Goal: Task Accomplishment & Management: Manage account settings

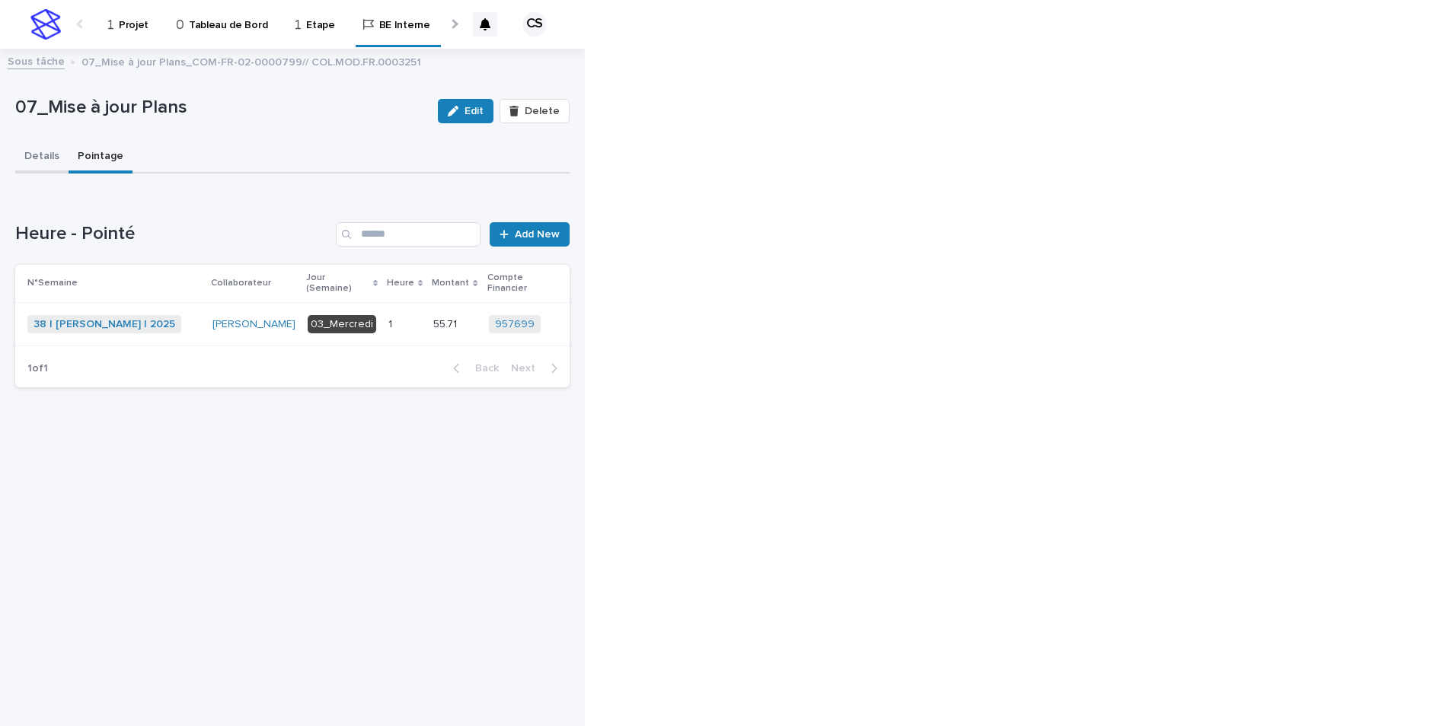
click at [36, 155] on button "Details" at bounding box center [41, 158] width 53 height 32
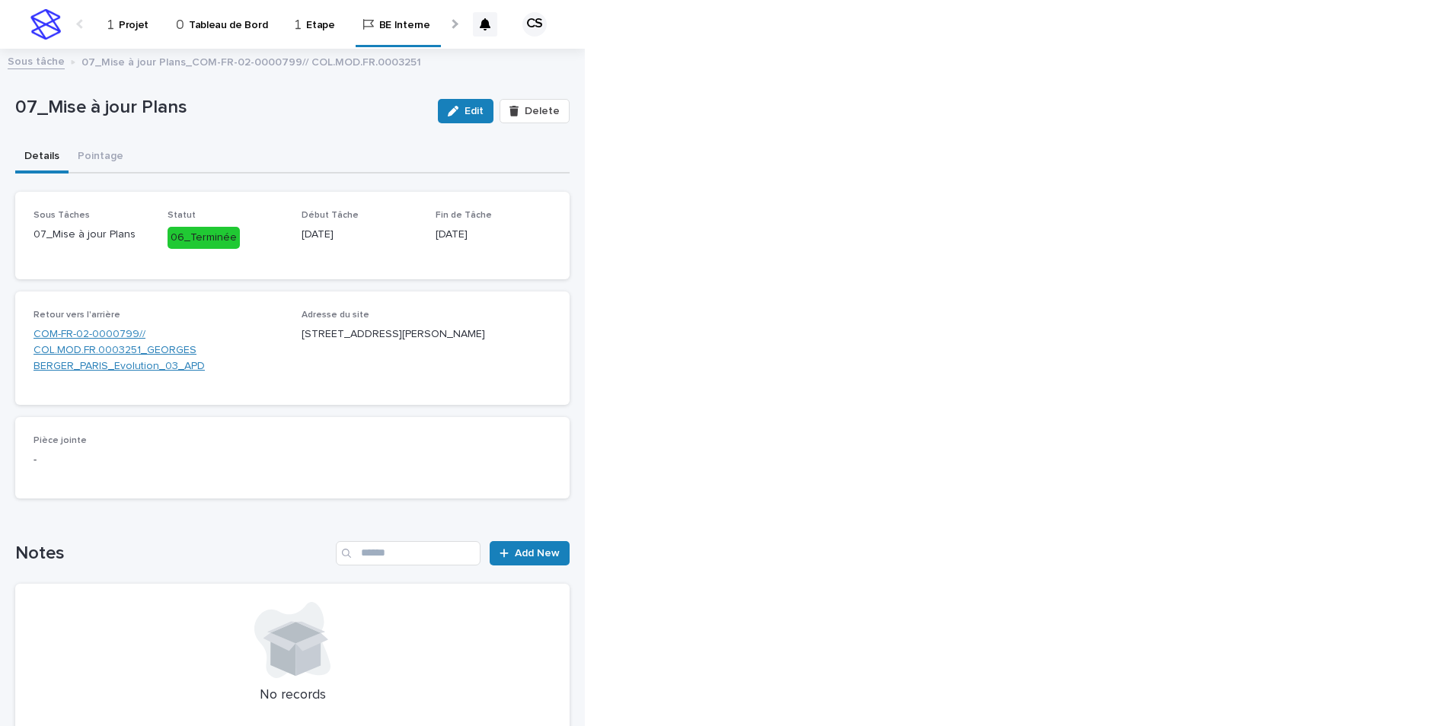
click at [94, 346] on link "COM-FR-02-0000799// COL.MOD.FR.0003251_GEORGES BERGER_PARIS_Evolution_03_APD" at bounding box center [158, 350] width 250 height 47
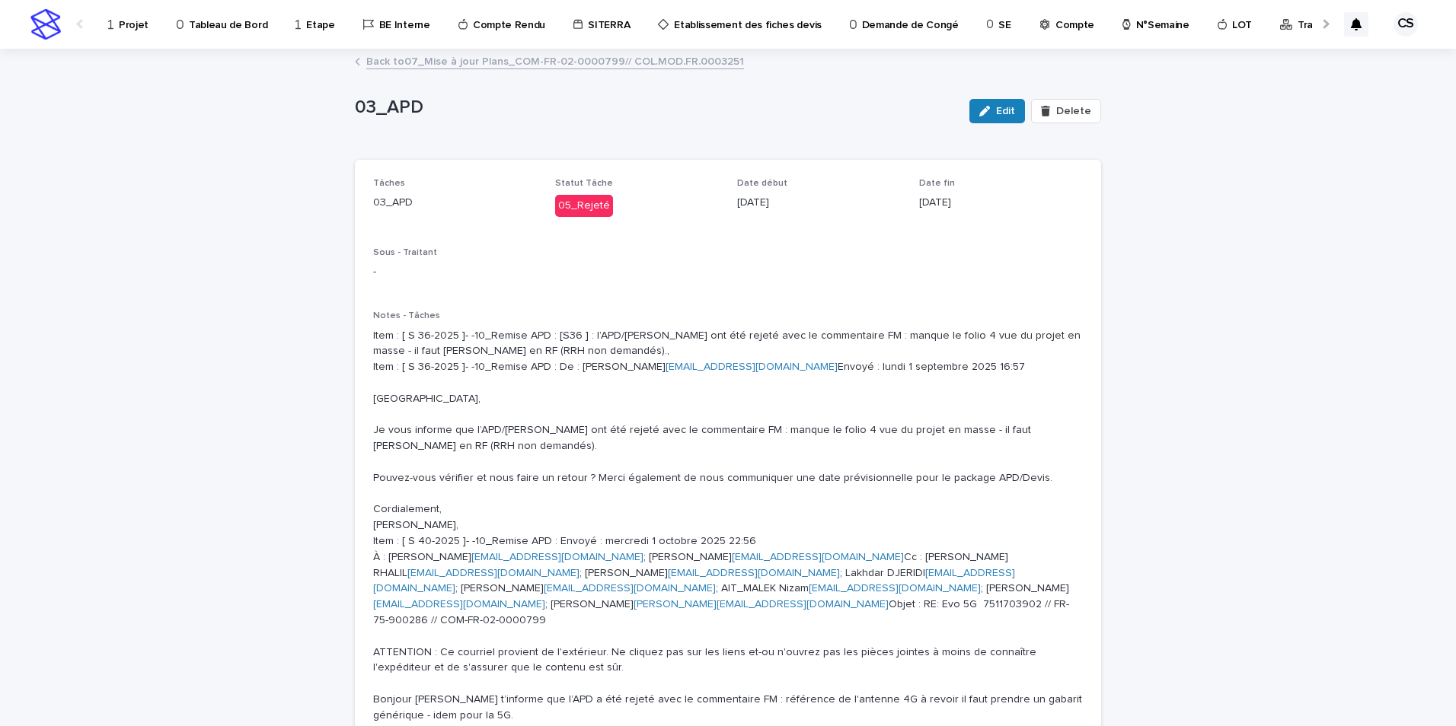
click at [486, 58] on link "Back to 07_Mise à jour Plans_COM-FR-02-0000799// COL.MOD.FR.0003251" at bounding box center [555, 61] width 378 height 18
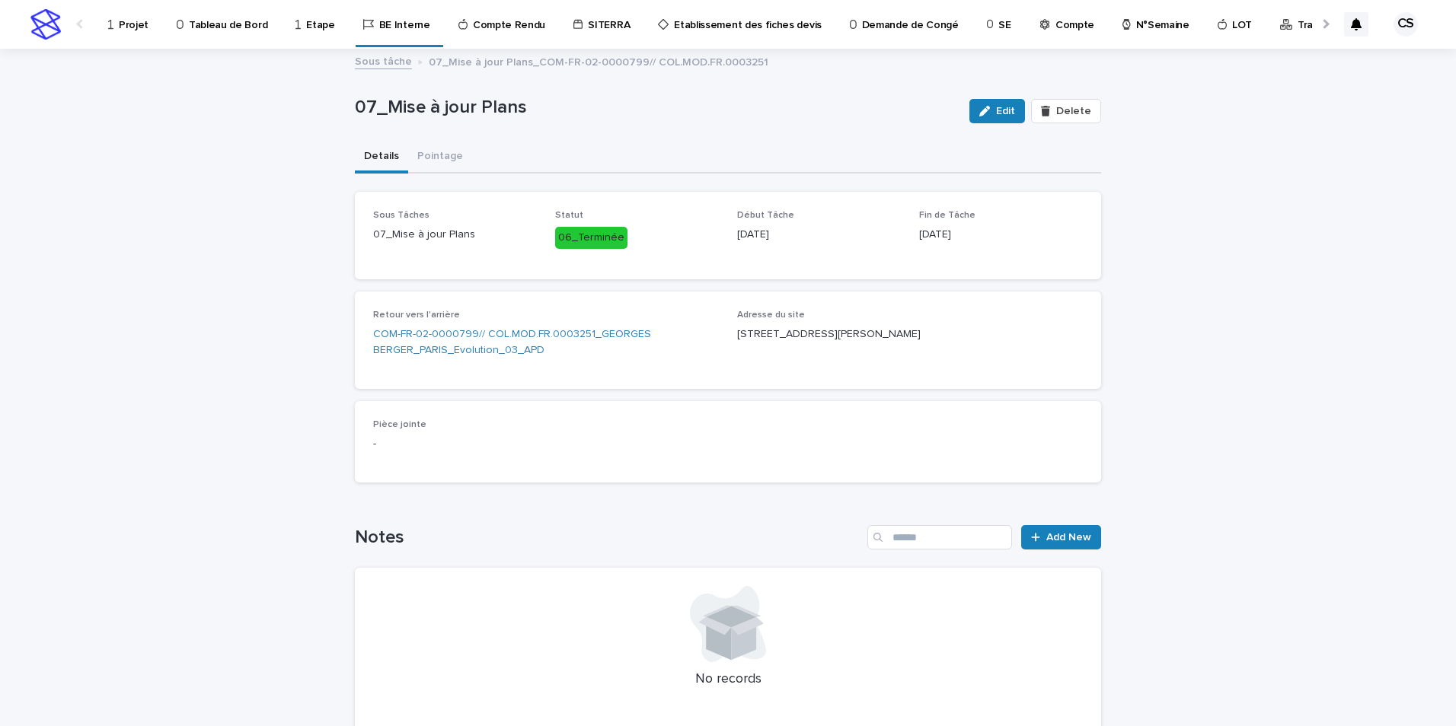
drag, startPoint x: 427, startPoint y: 311, endPoint x: 429, endPoint y: 321, distance: 10.2
click at [429, 318] on span "Retour vers l'arrière" at bounding box center [416, 315] width 87 height 9
click at [431, 340] on link "COM-FR-02-0000799// COL.MOD.FR.0003251_GEORGES BERGER_PARIS_Evolution_03_APD" at bounding box center [546, 343] width 346 height 32
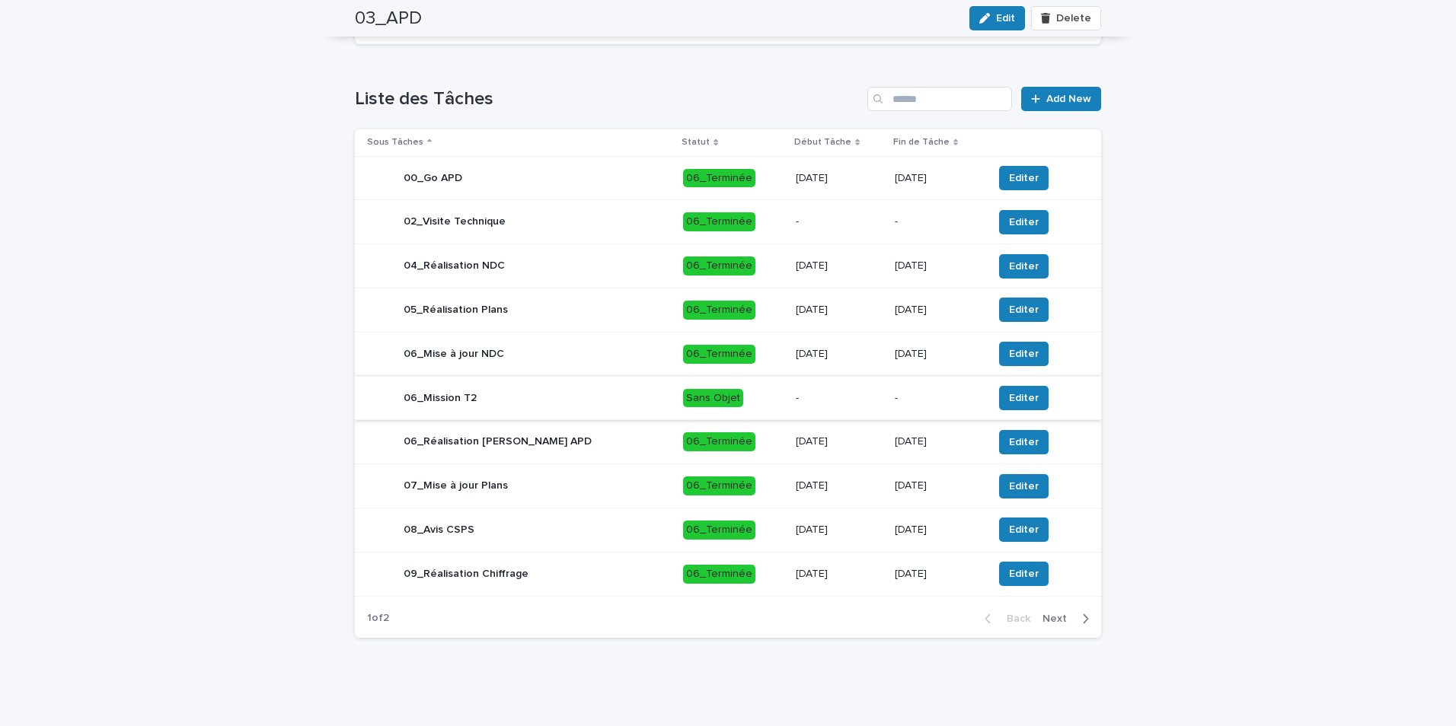
scroll to position [499, 0]
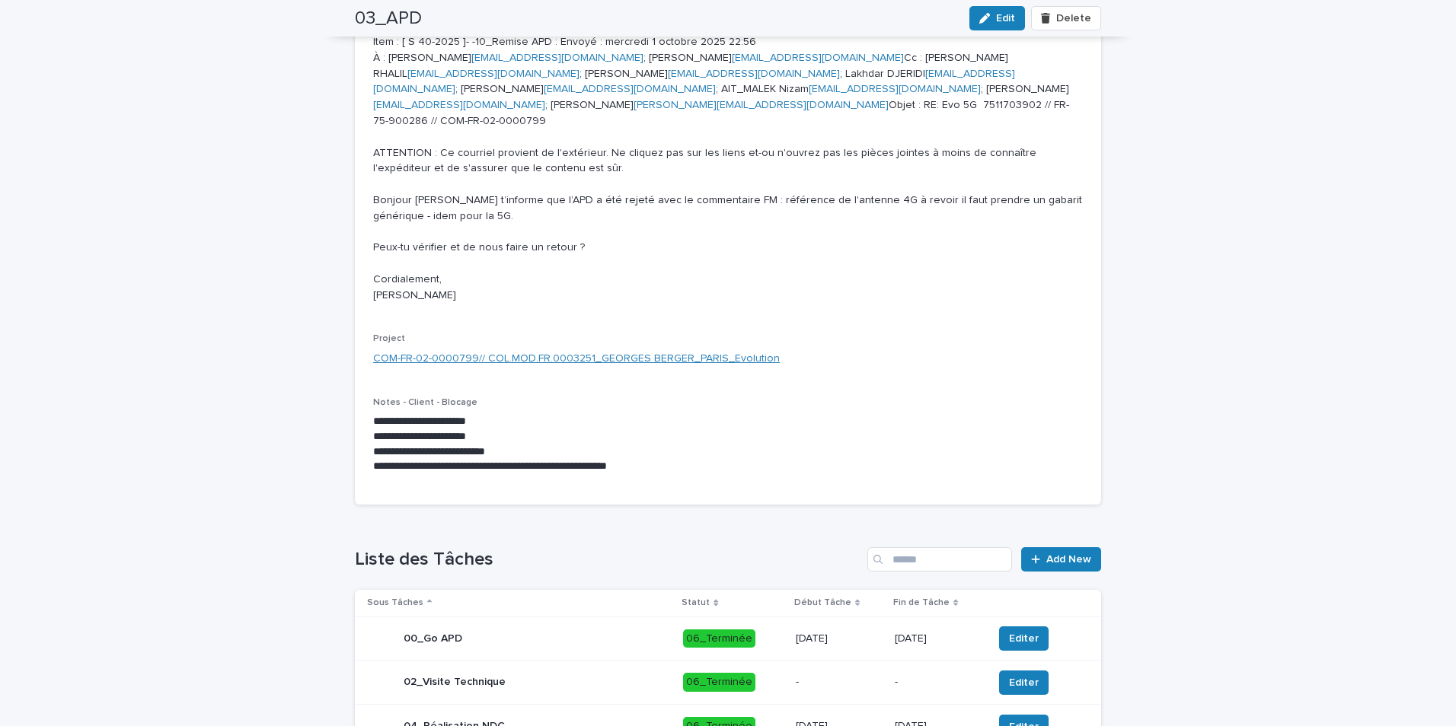
click at [499, 346] on link "COM-FR-02-0000799// COL.MOD.FR.0003251_GEORGES BERGER_PARIS_Evolution" at bounding box center [576, 359] width 407 height 16
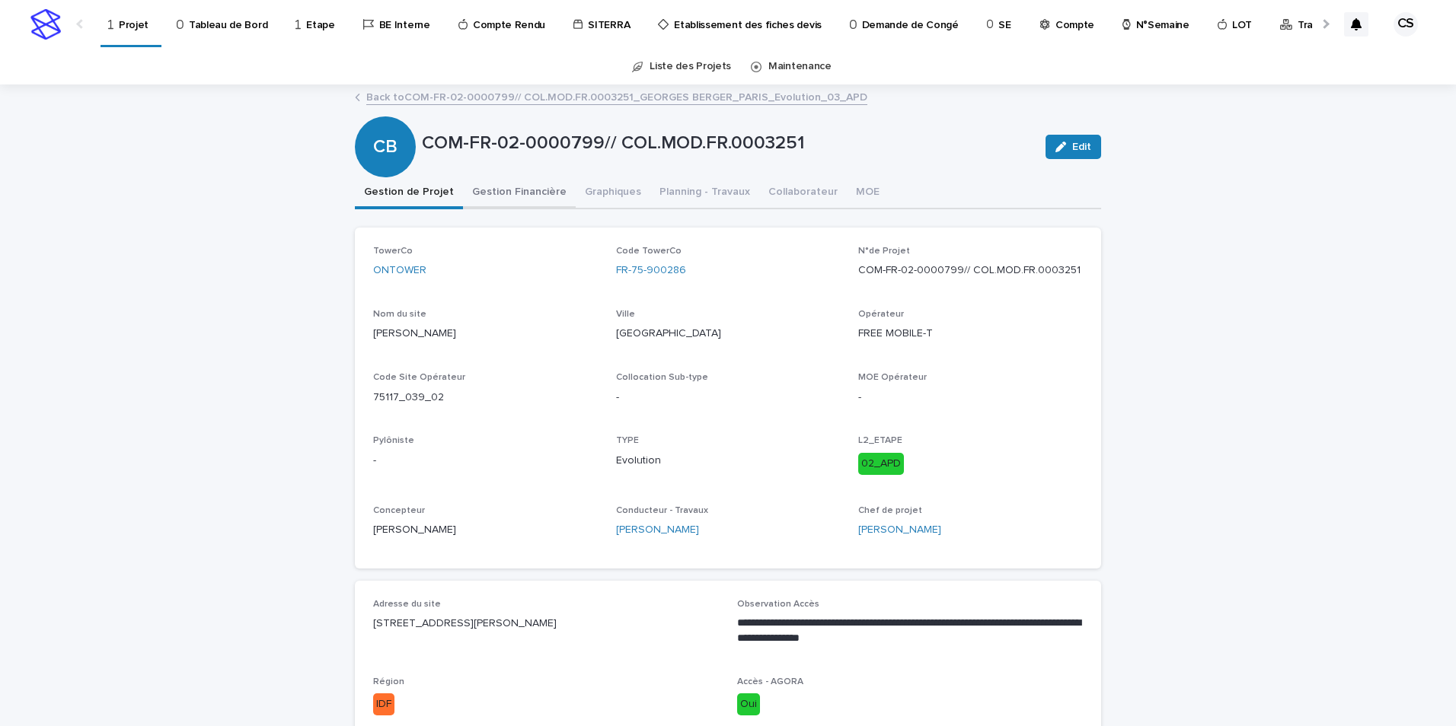
click at [499, 191] on button "Gestion Financière" at bounding box center [519, 193] width 113 height 32
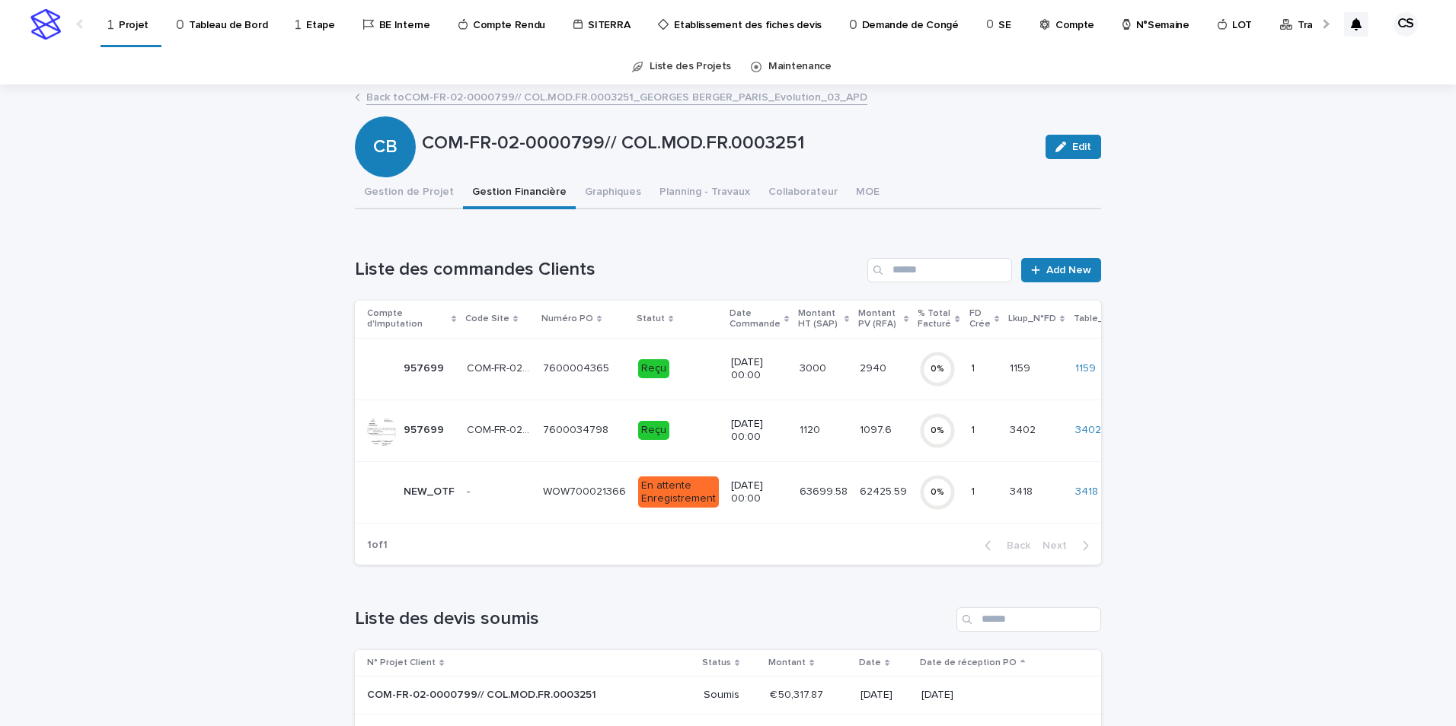
click at [499, 346] on td "[DATE] 00:00" at bounding box center [759, 431] width 69 height 62
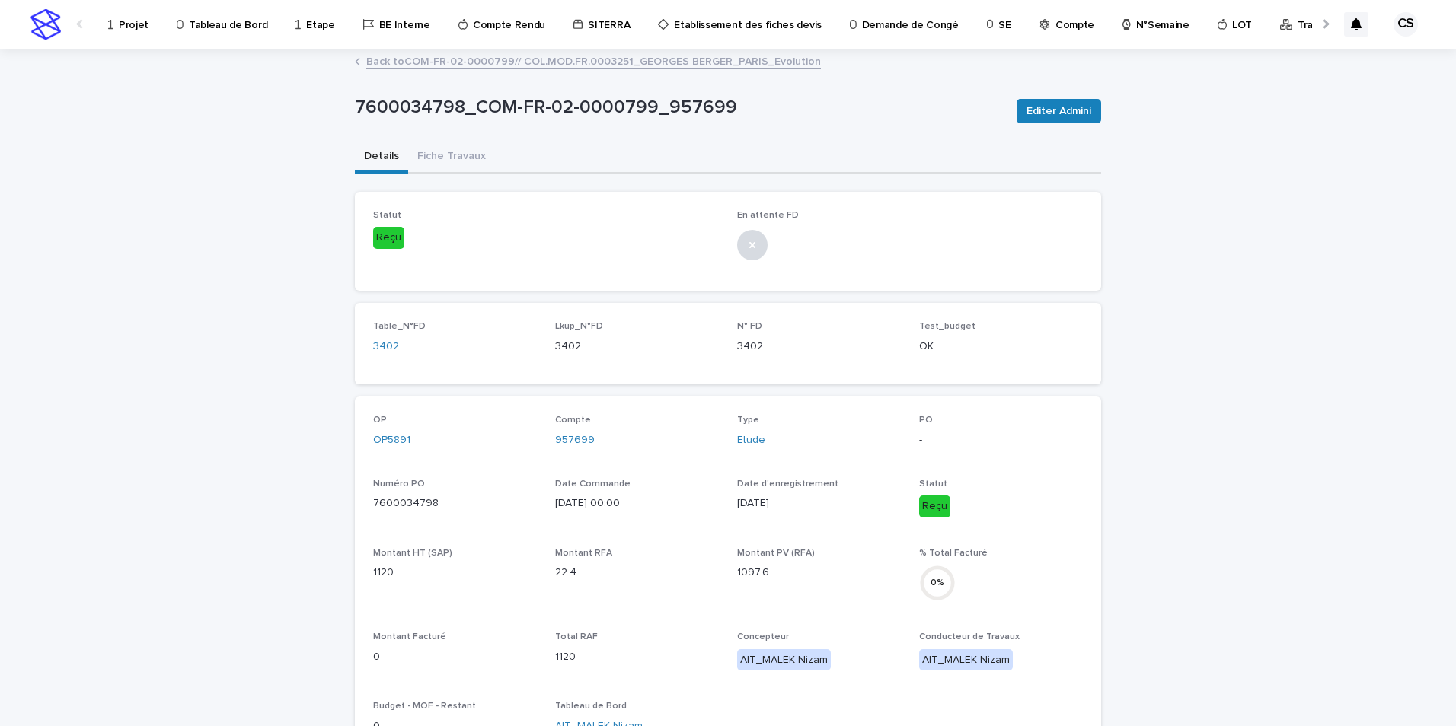
click at [441, 139] on div "7600034798_COM-FR-02-0000799_957699 Editer Admini" at bounding box center [728, 111] width 746 height 61
click at [442, 158] on button "Fiche Travaux" at bounding box center [451, 158] width 87 height 32
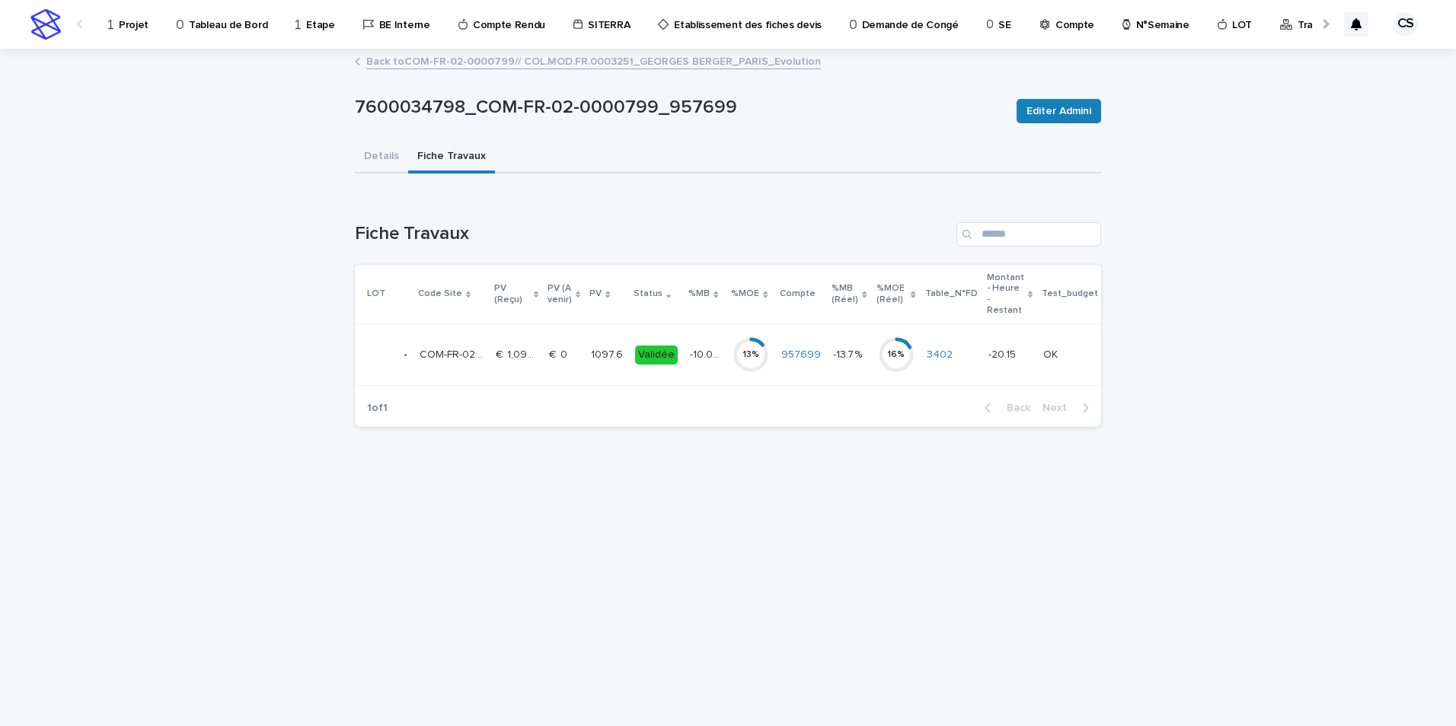
click at [499, 346] on p "1097.6" at bounding box center [608, 354] width 35 height 16
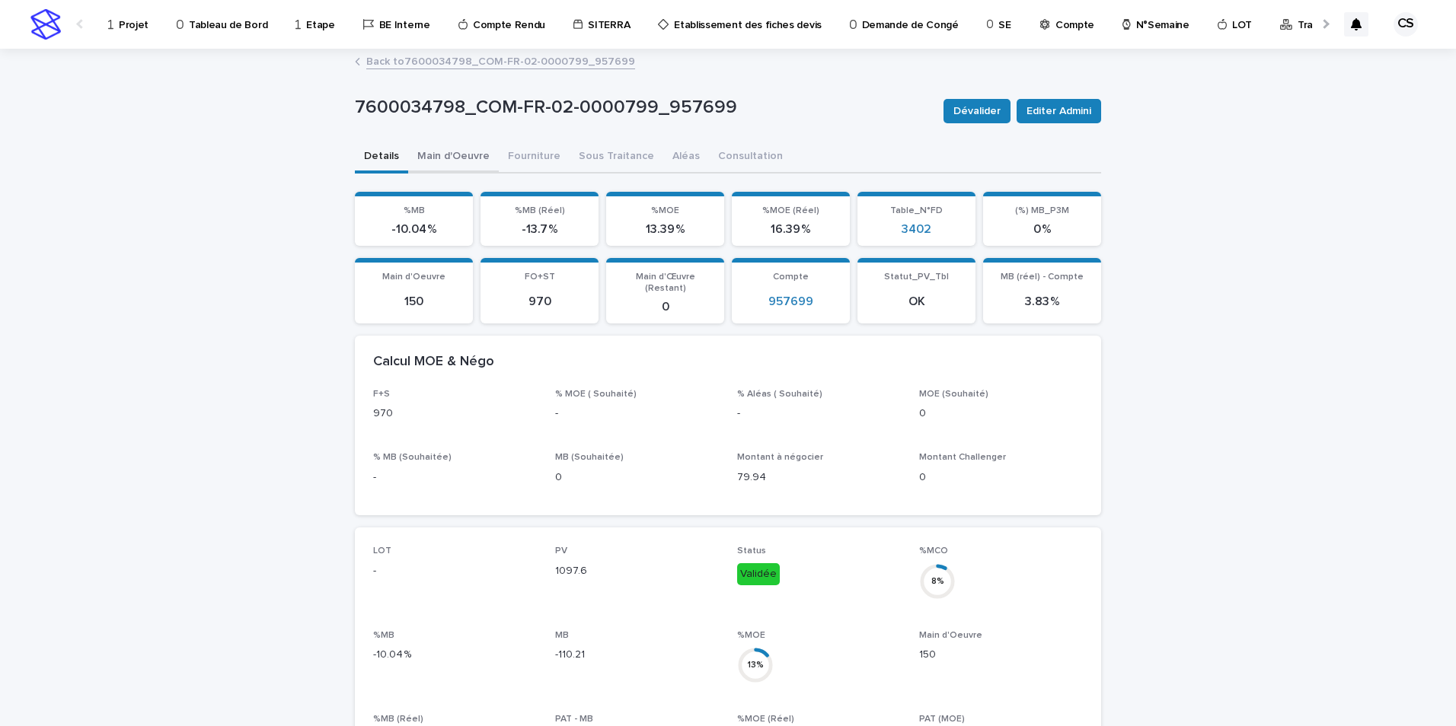
click at [449, 157] on button "Main d'Oeuvre" at bounding box center [453, 158] width 91 height 32
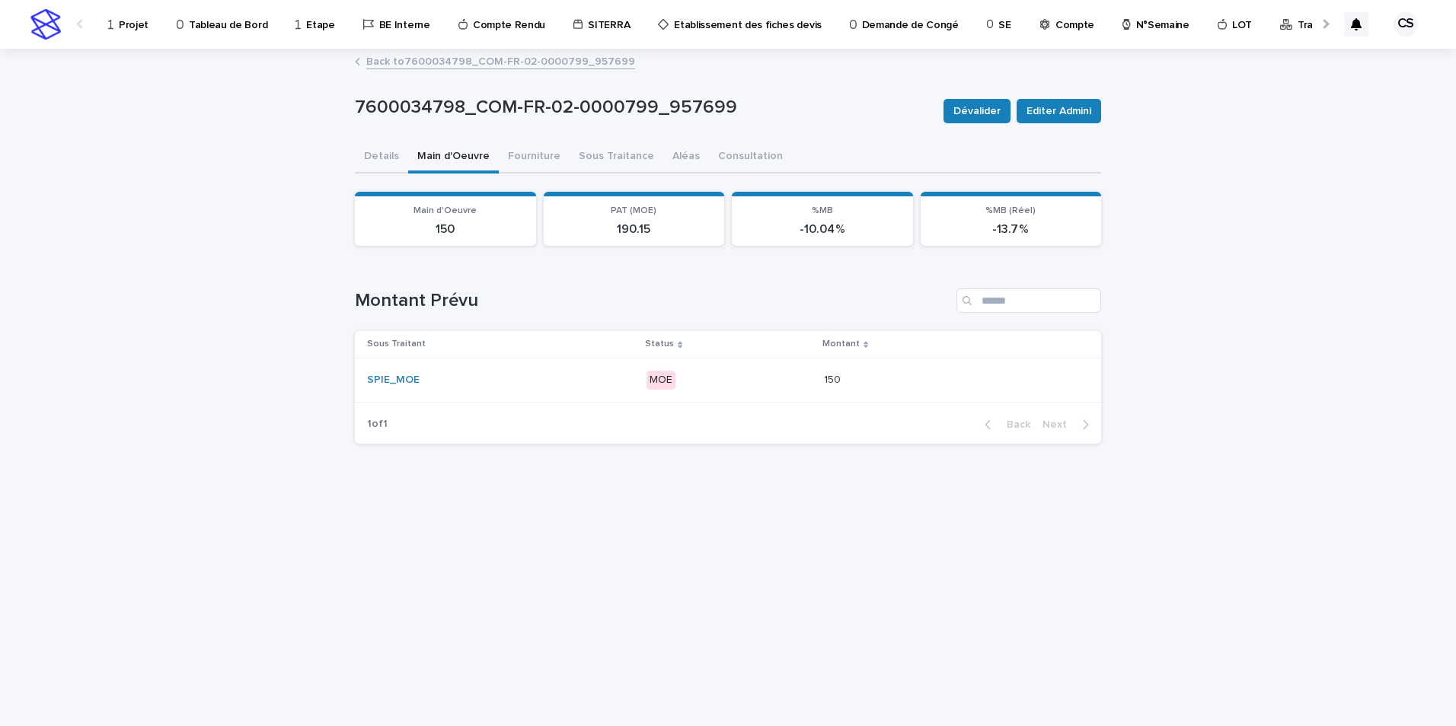
click at [499, 346] on div "SPIE_MOE" at bounding box center [500, 380] width 266 height 13
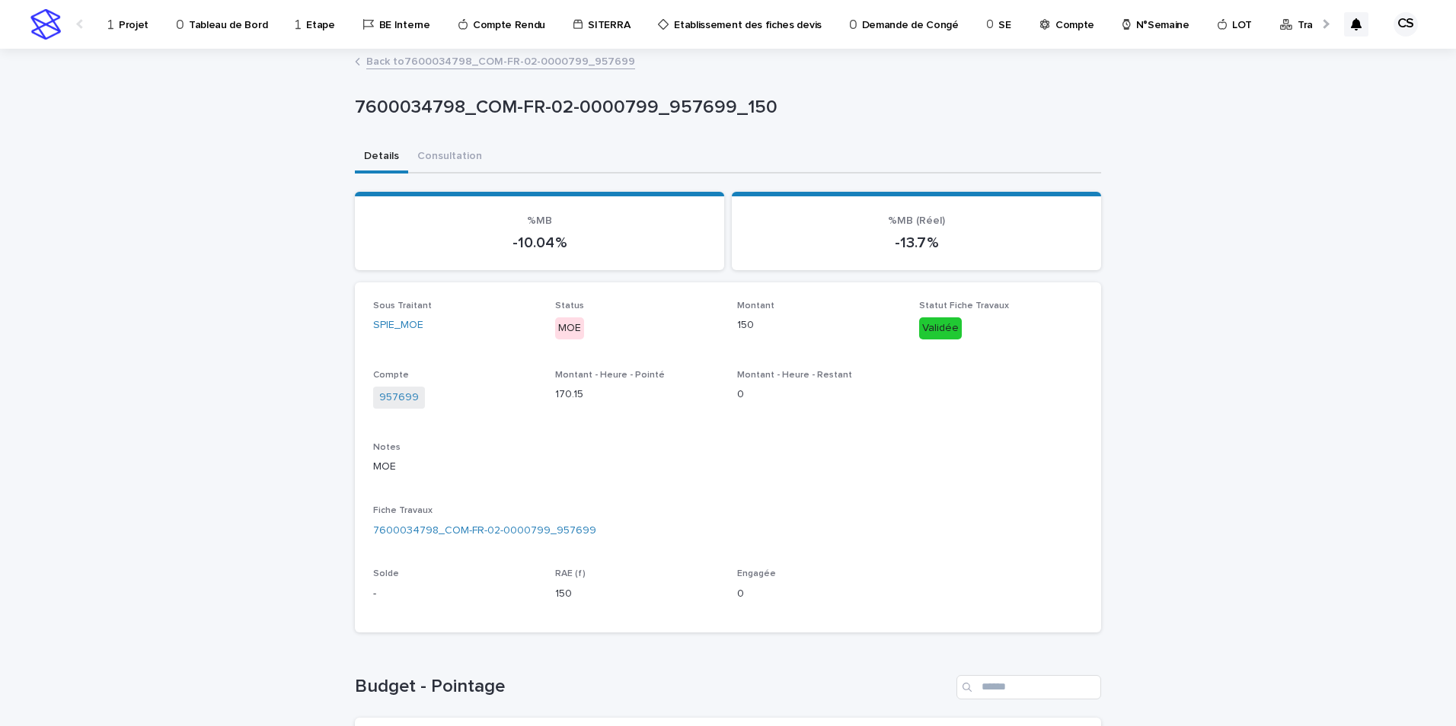
click at [463, 62] on link "Back to 7600034798_COM-FR-02-0000799_957699" at bounding box center [500, 61] width 269 height 18
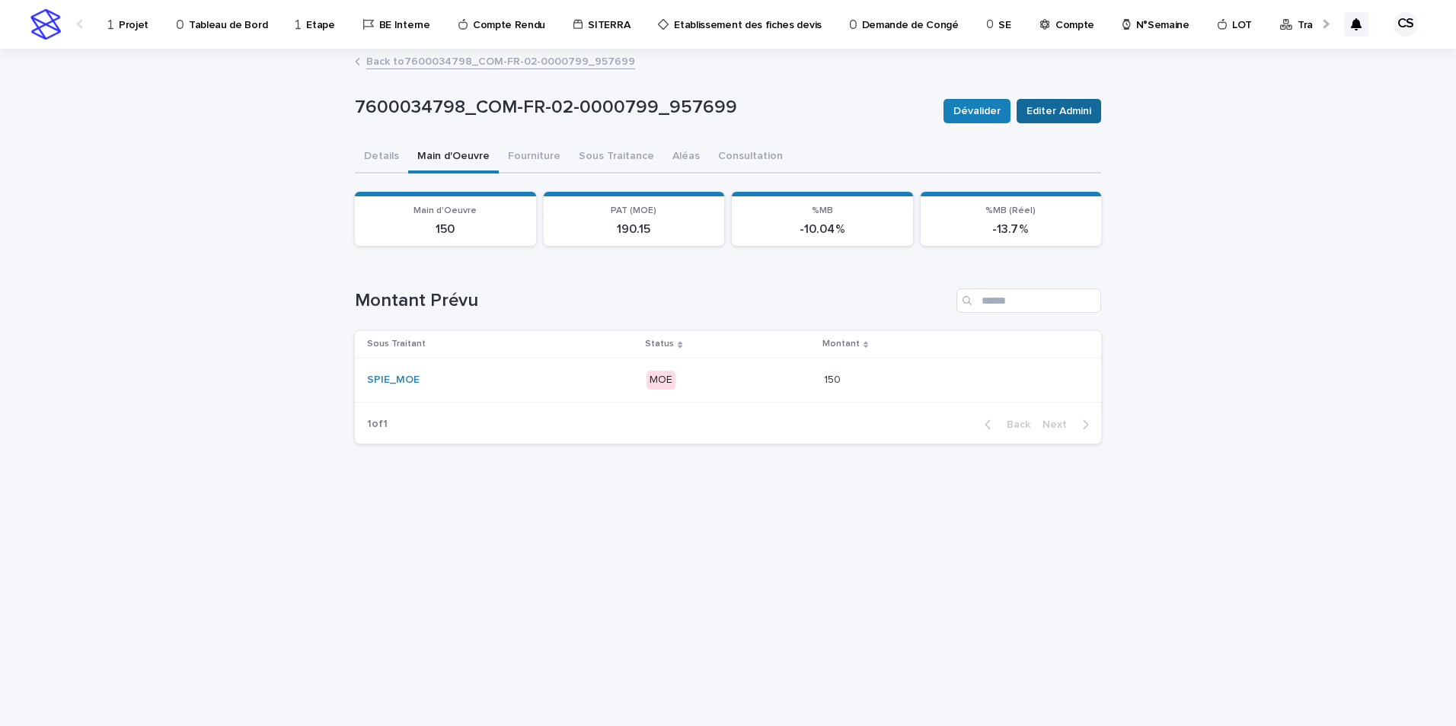
click at [499, 111] on span "Editer Admini" at bounding box center [1058, 111] width 65 height 15
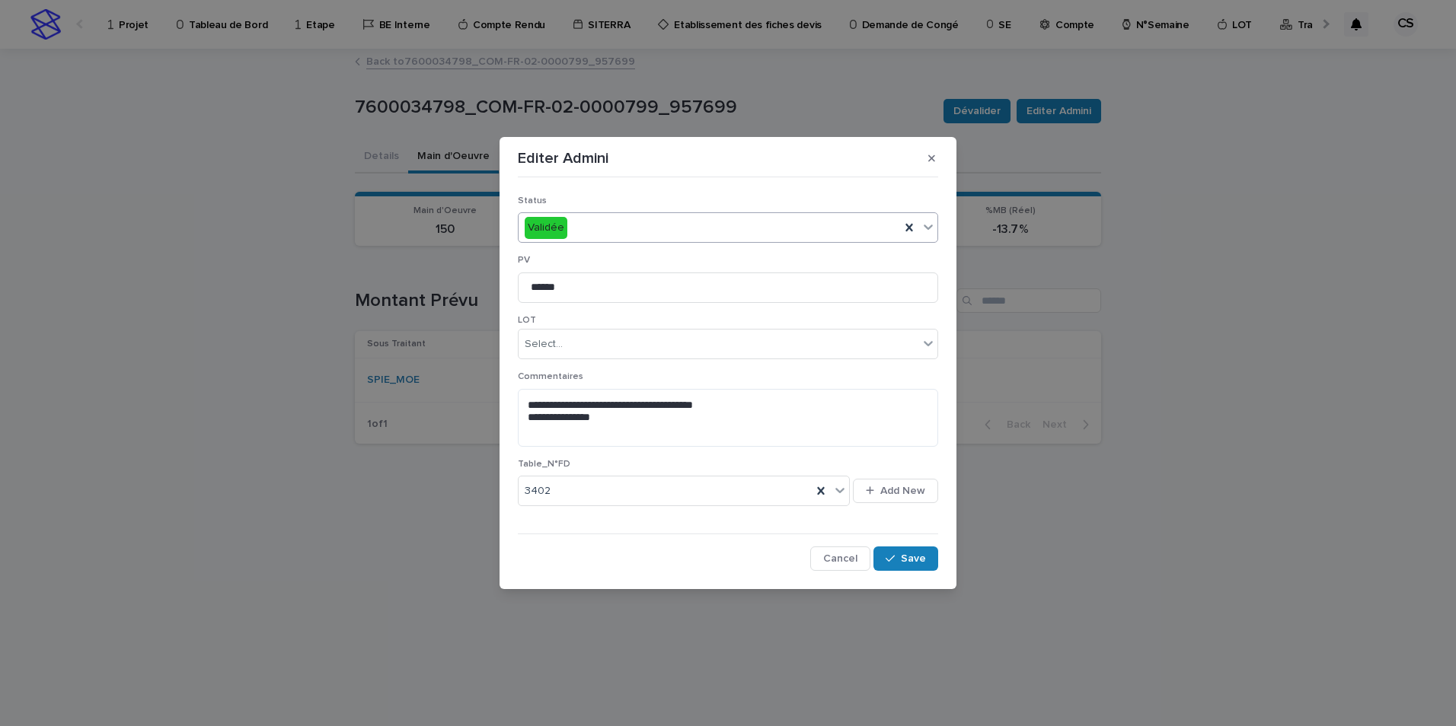
click at [499, 236] on div "Validée" at bounding box center [708, 227] width 381 height 25
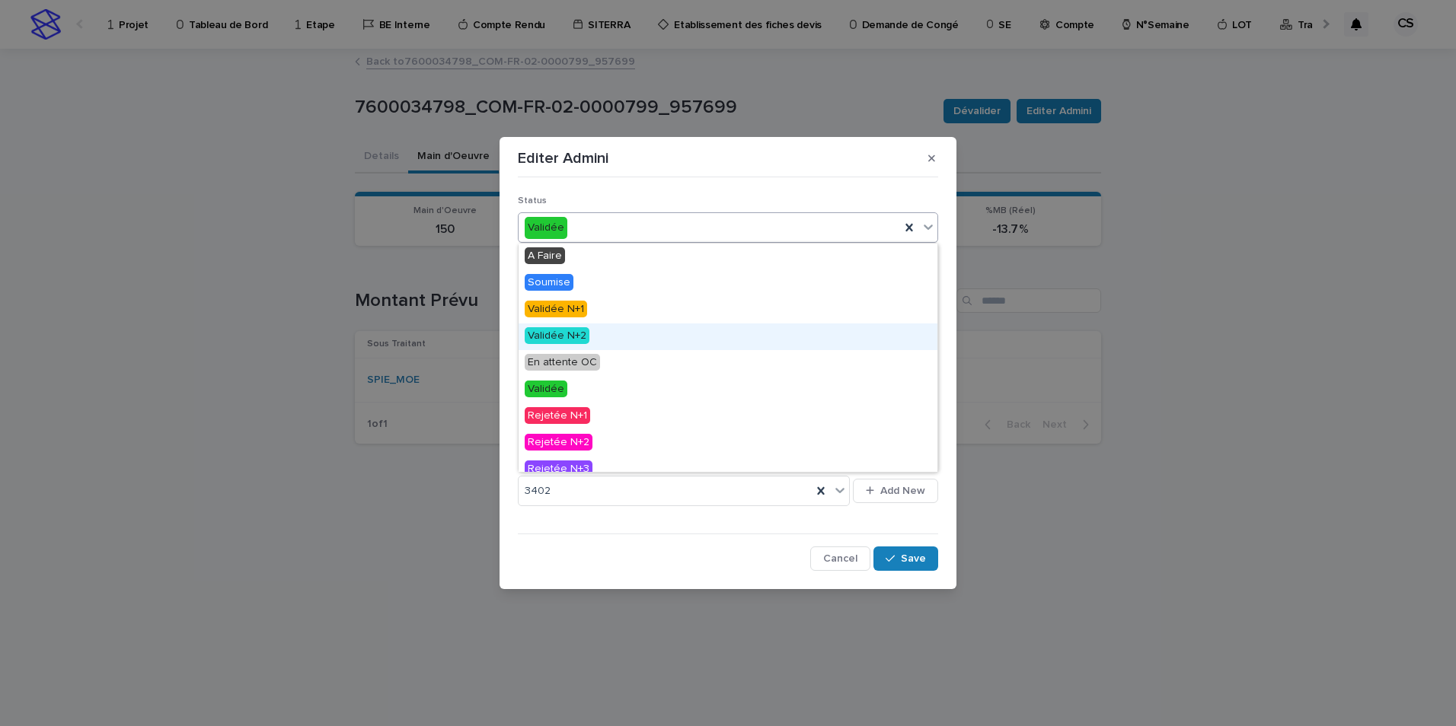
click at [499, 339] on span "Validée N+2" at bounding box center [557, 335] width 65 height 17
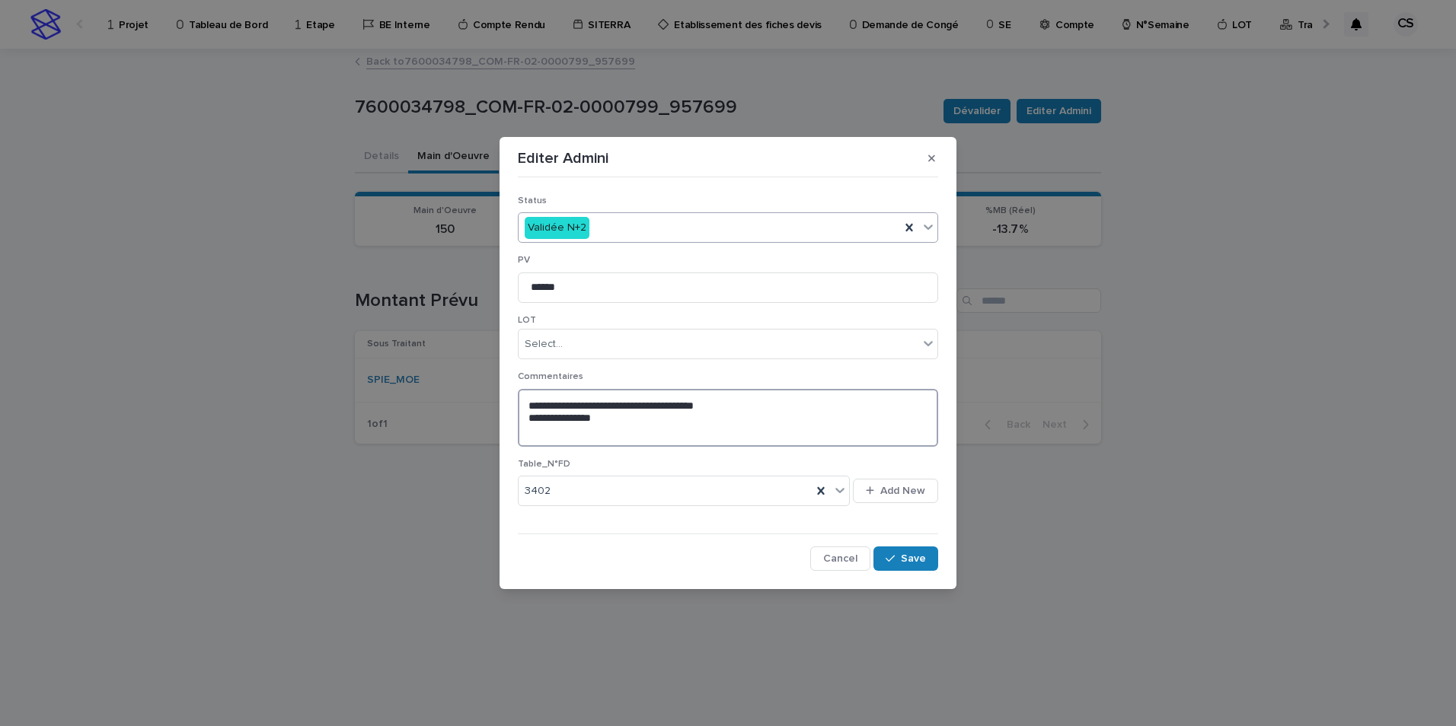
click at [499, 346] on textarea "**********" at bounding box center [728, 418] width 420 height 58
type textarea "**********"
click at [499, 346] on icon "button" at bounding box center [889, 558] width 9 height 11
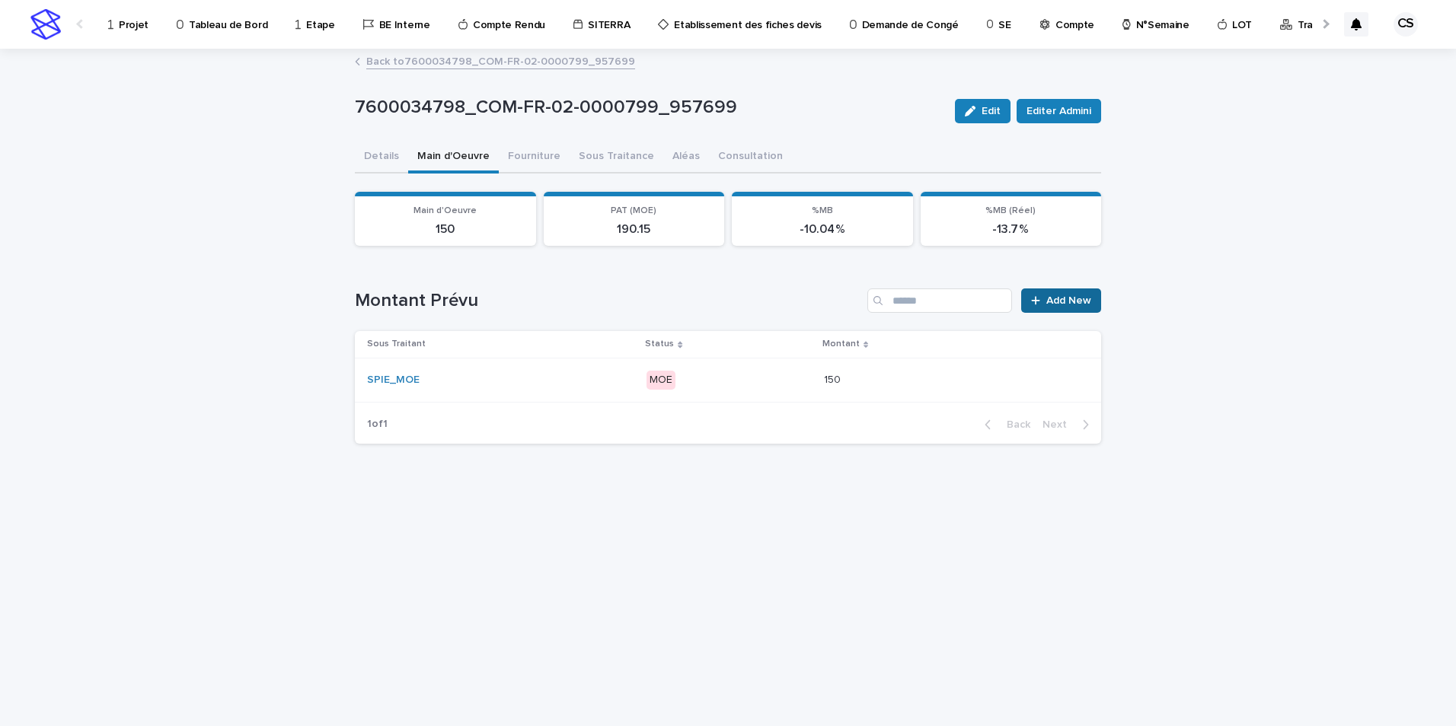
click at [499, 300] on icon at bounding box center [1035, 301] width 8 height 8
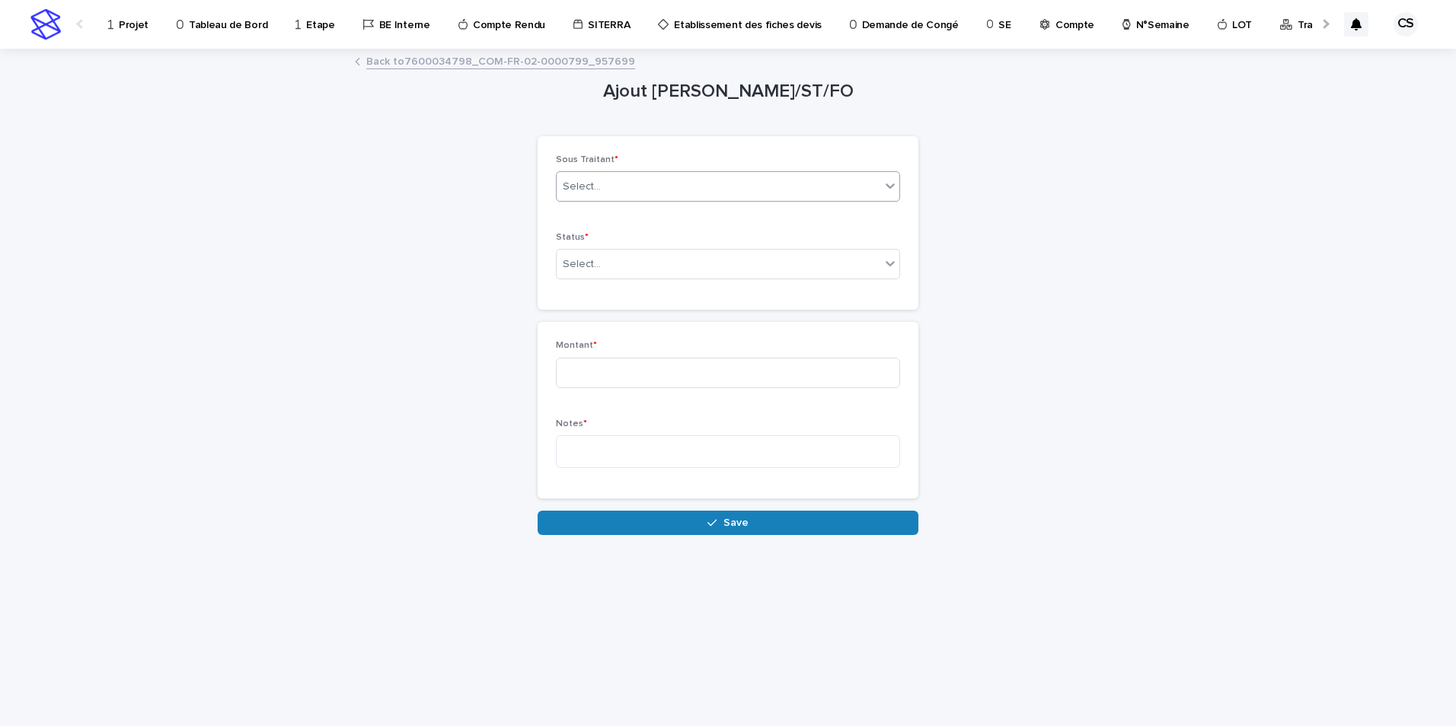
click at [499, 198] on div "Select..." at bounding box center [719, 186] width 324 height 25
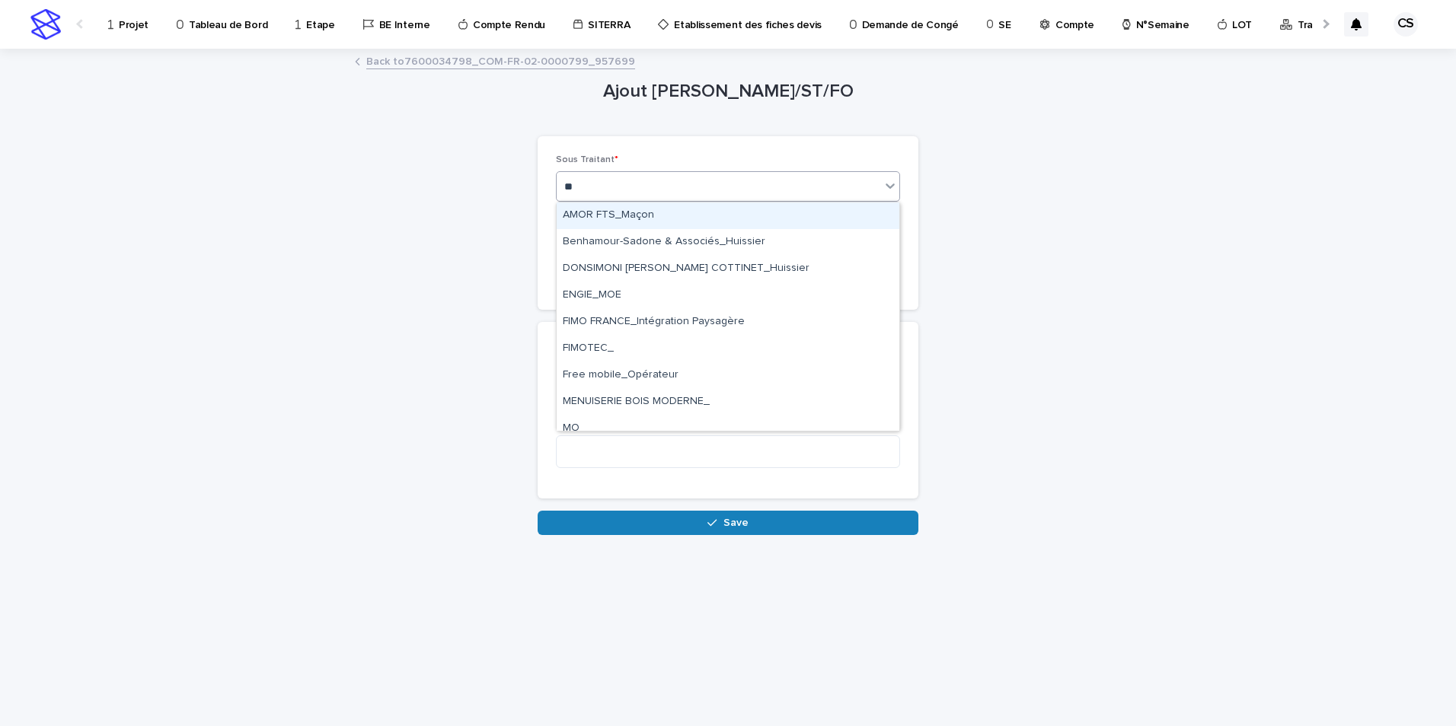
type input "***"
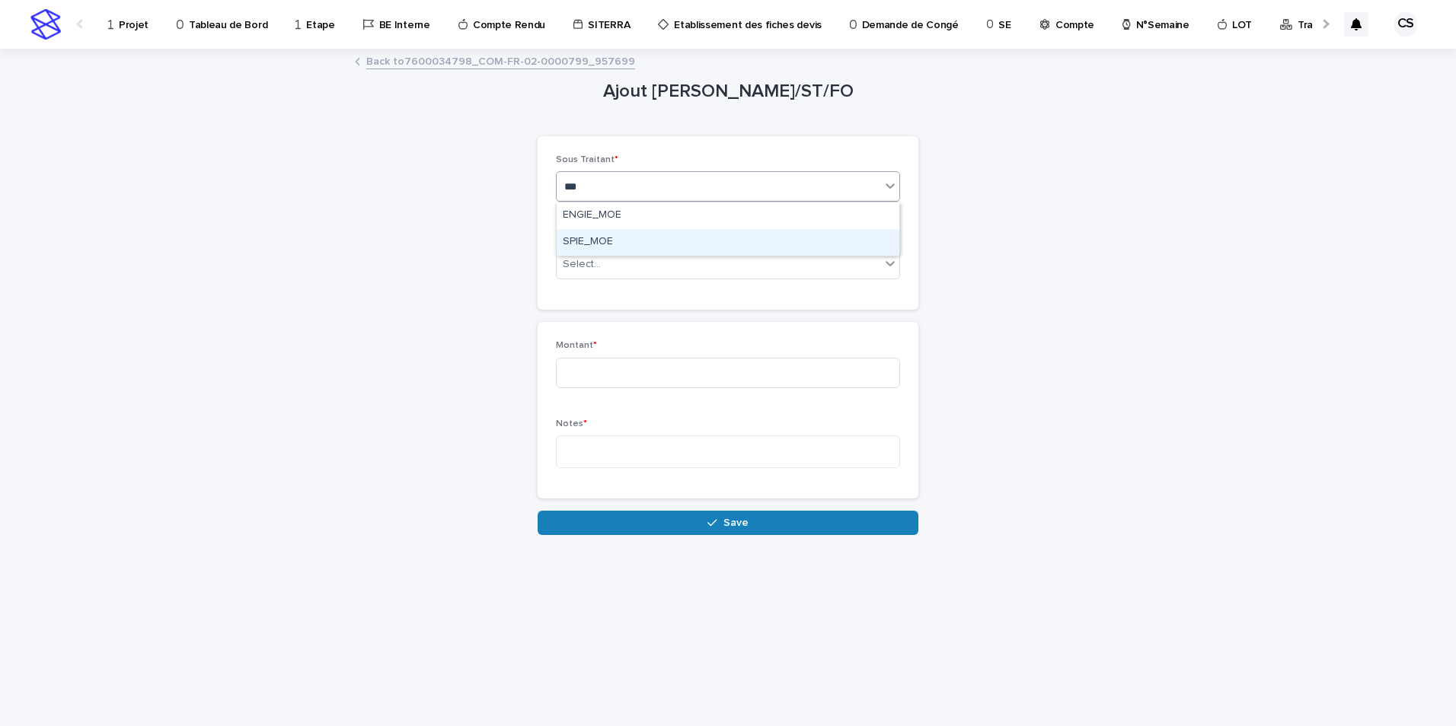
click at [499, 247] on div "SPIE_MOE" at bounding box center [728, 242] width 343 height 27
click at [499, 262] on input "text" at bounding box center [603, 264] width 2 height 13
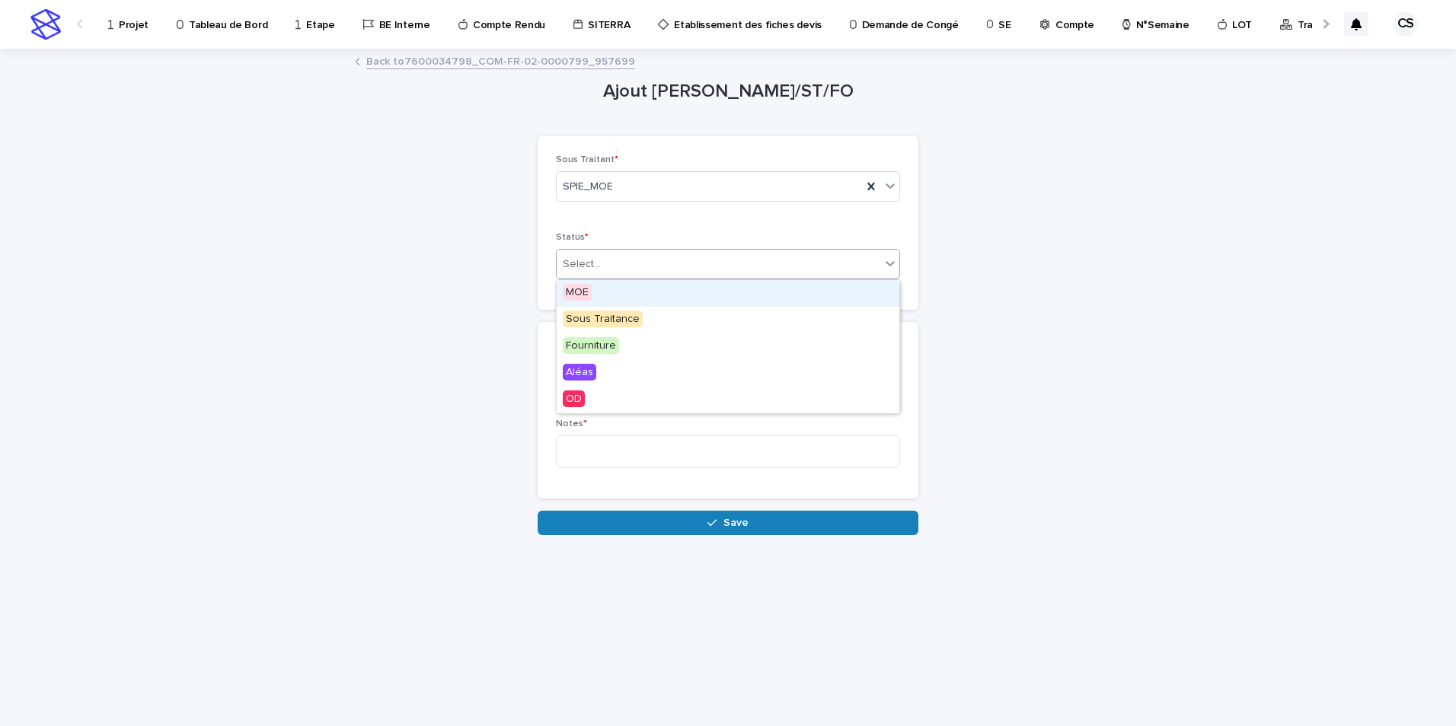
drag, startPoint x: 603, startPoint y: 288, endPoint x: 606, endPoint y: 330, distance: 42.0
click at [499, 288] on div "MOE" at bounding box center [728, 293] width 343 height 27
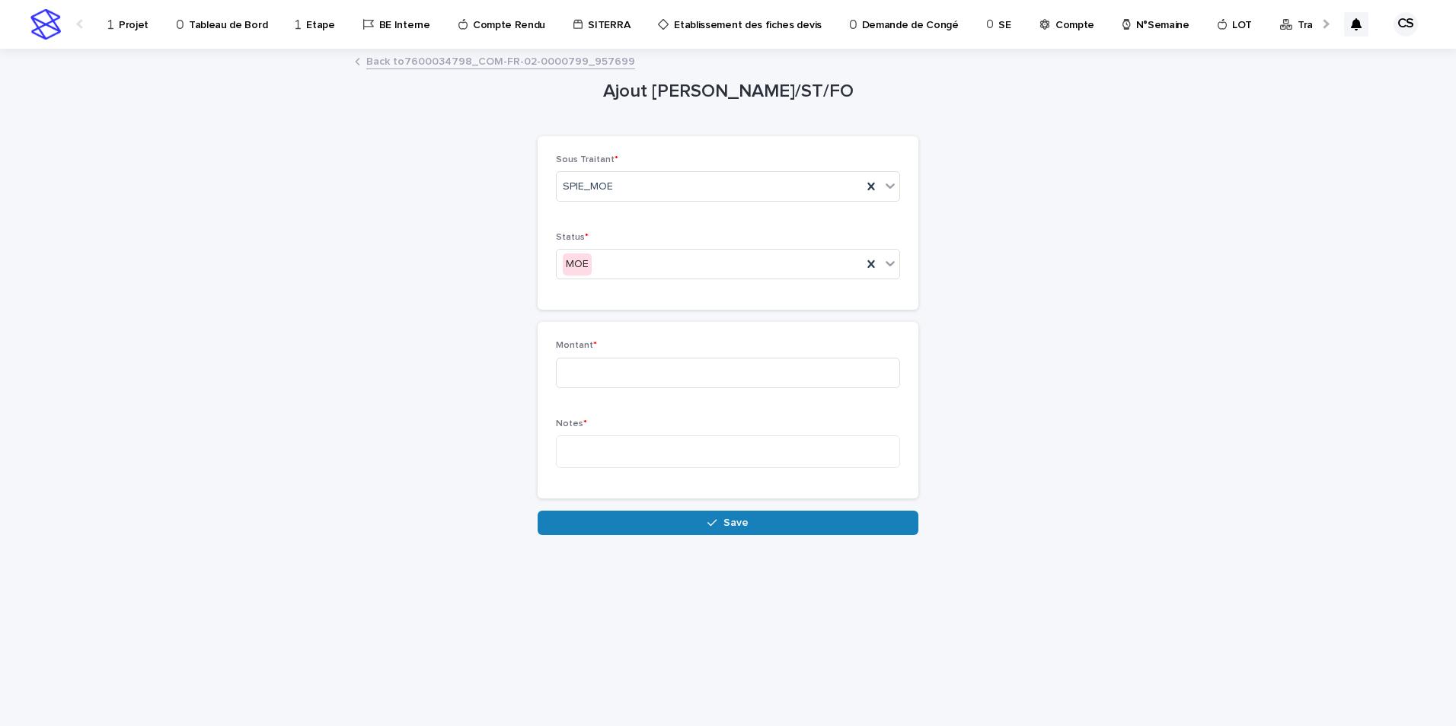
click at [499, 346] on div "Montant *" at bounding box center [728, 369] width 344 height 59
click at [499, 346] on input at bounding box center [728, 373] width 344 height 30
type input "***"
click at [499, 346] on textarea at bounding box center [728, 451] width 344 height 33
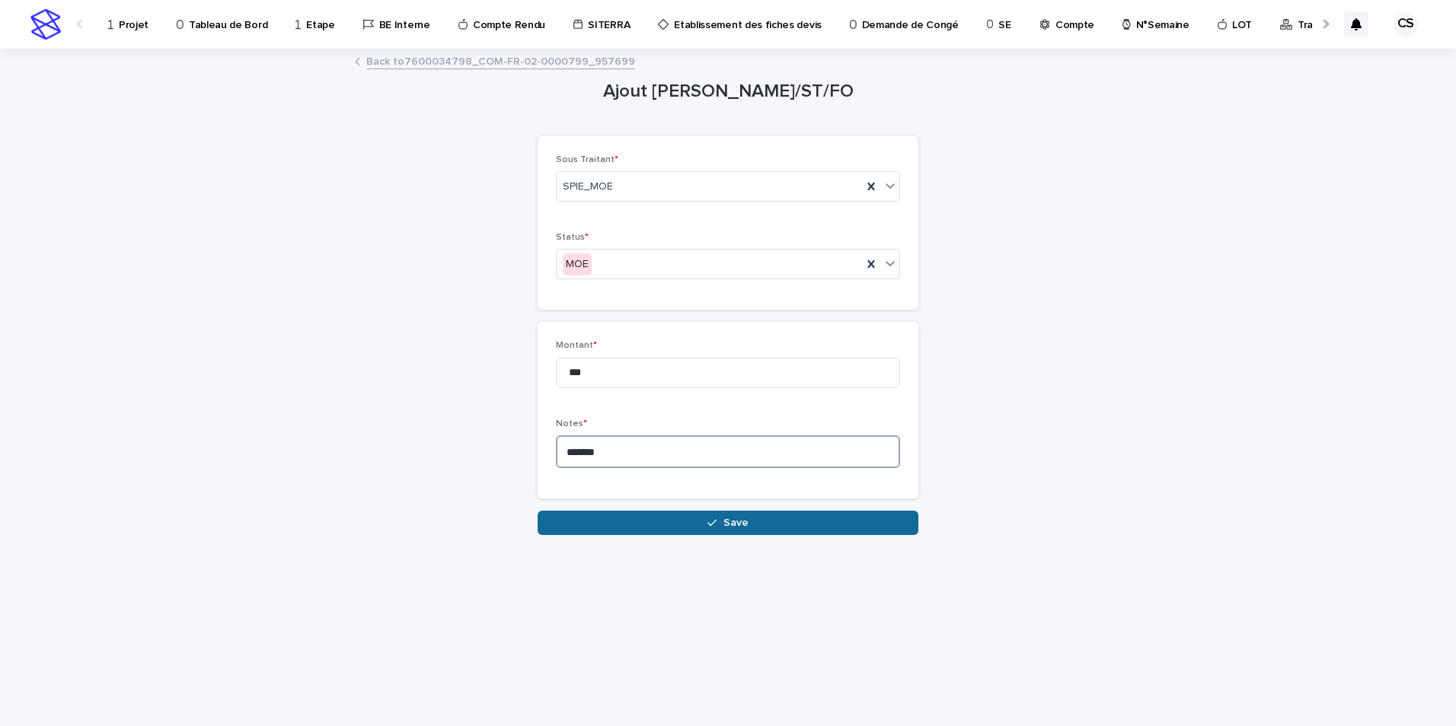
type textarea "*******"
click at [499, 346] on button "Save" at bounding box center [727, 523] width 381 height 24
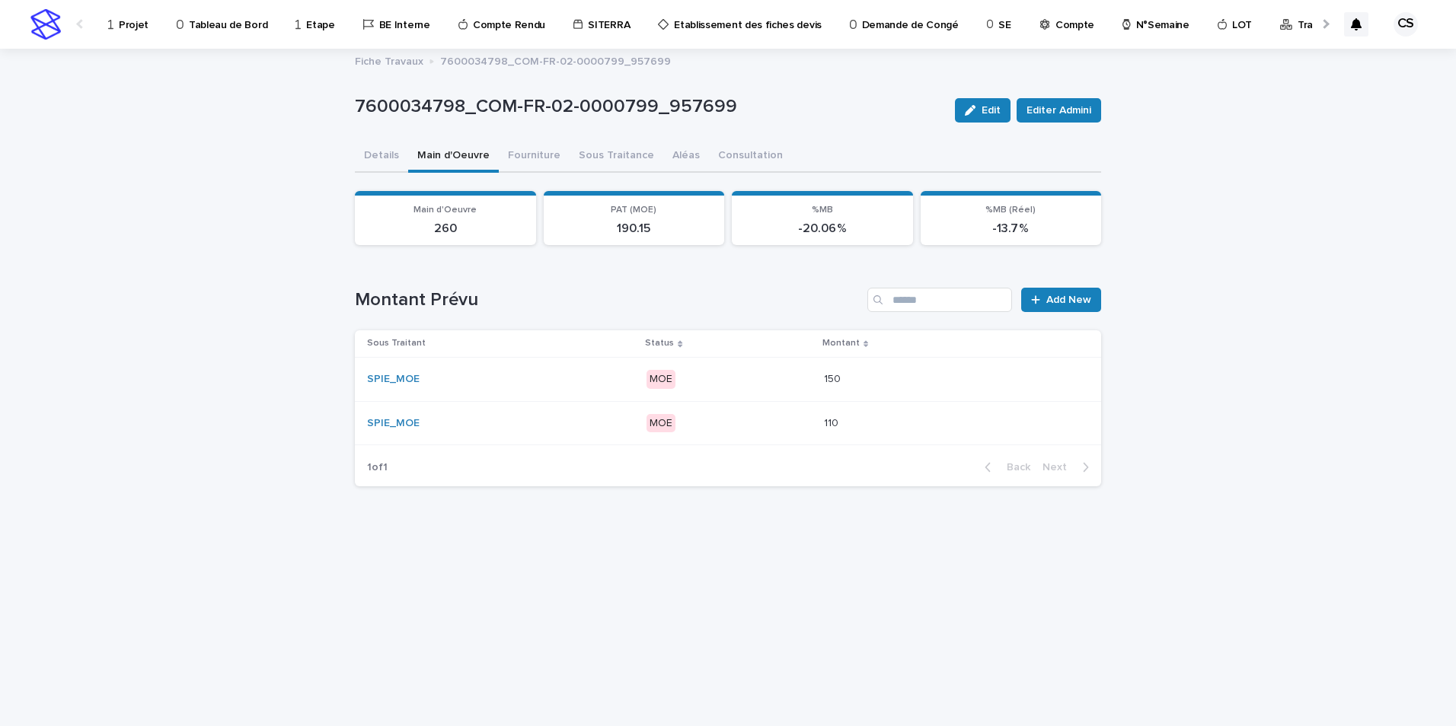
click at [611, 418] on div "SPIE_MOE" at bounding box center [500, 423] width 266 height 13
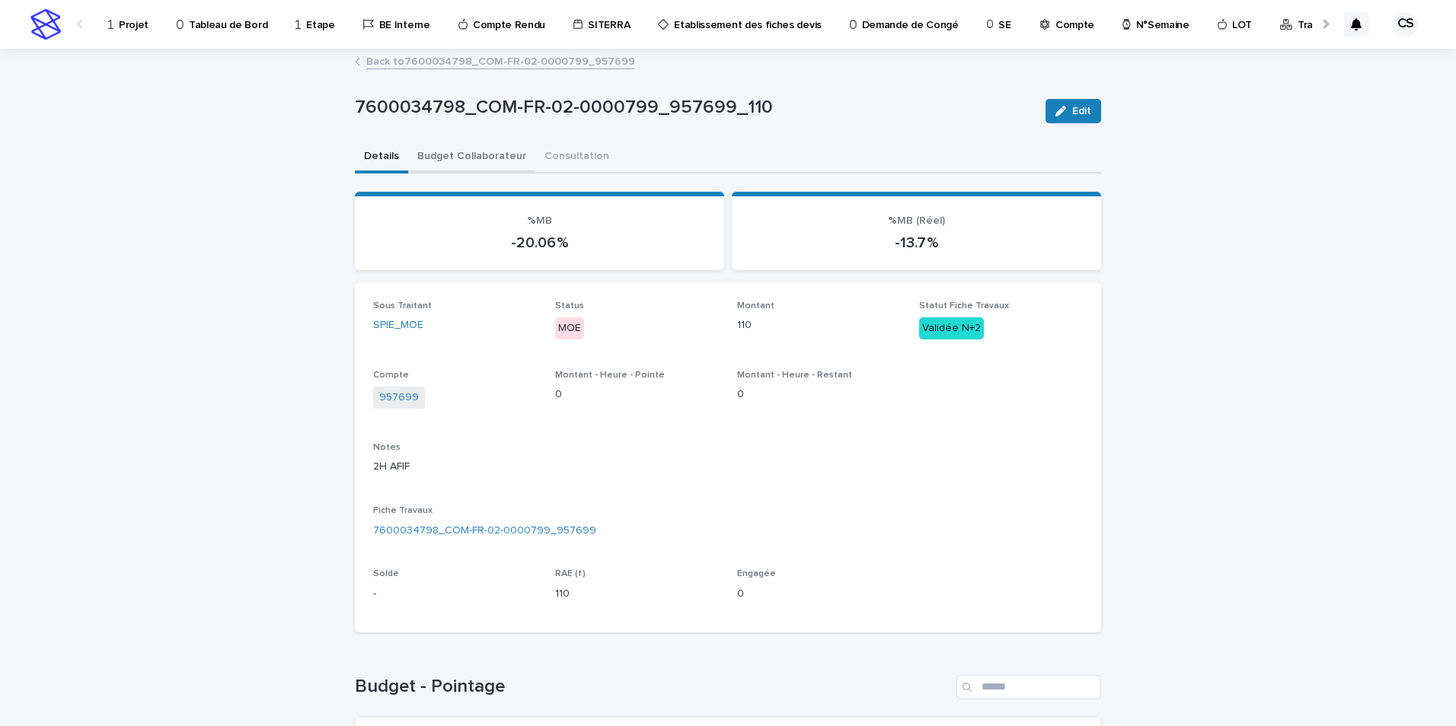
click at [476, 157] on button "Budget Collaborateur" at bounding box center [471, 158] width 127 height 32
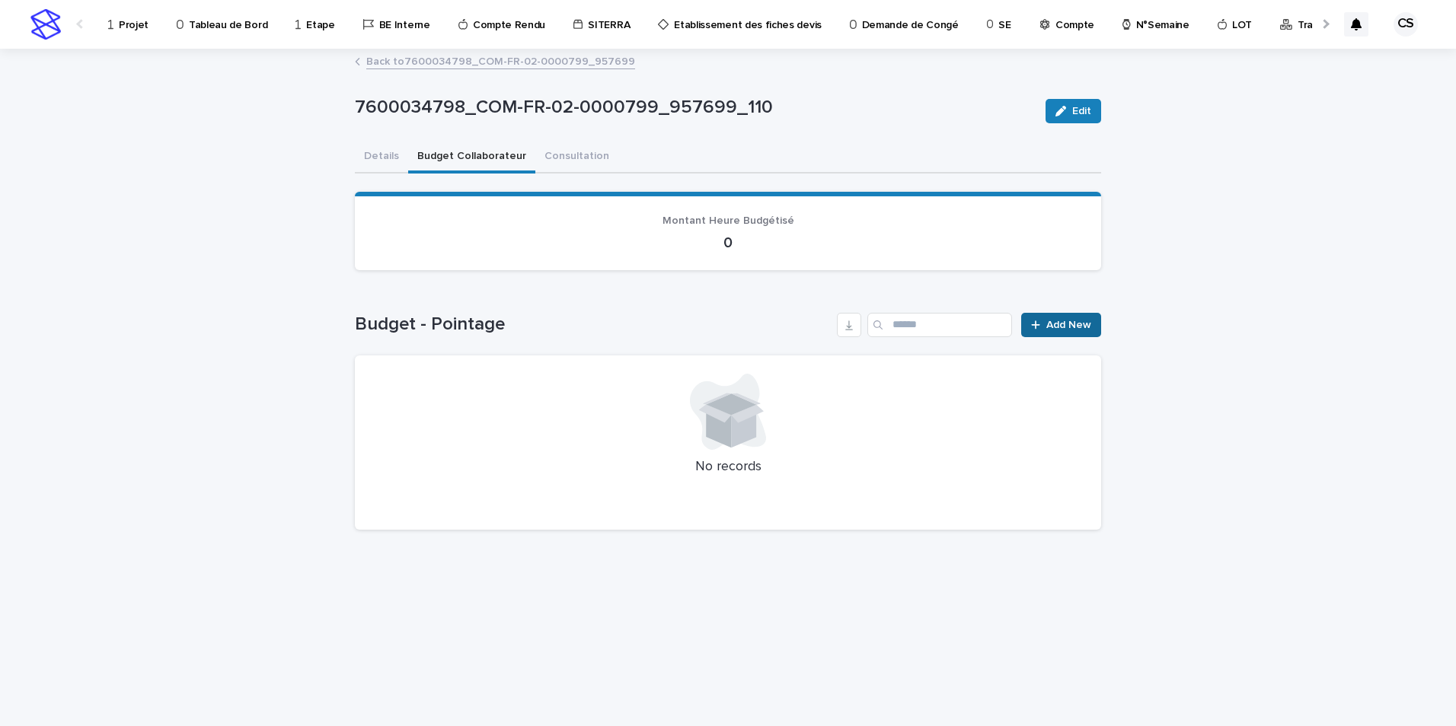
click at [1051, 326] on span "Add New" at bounding box center [1068, 325] width 45 height 11
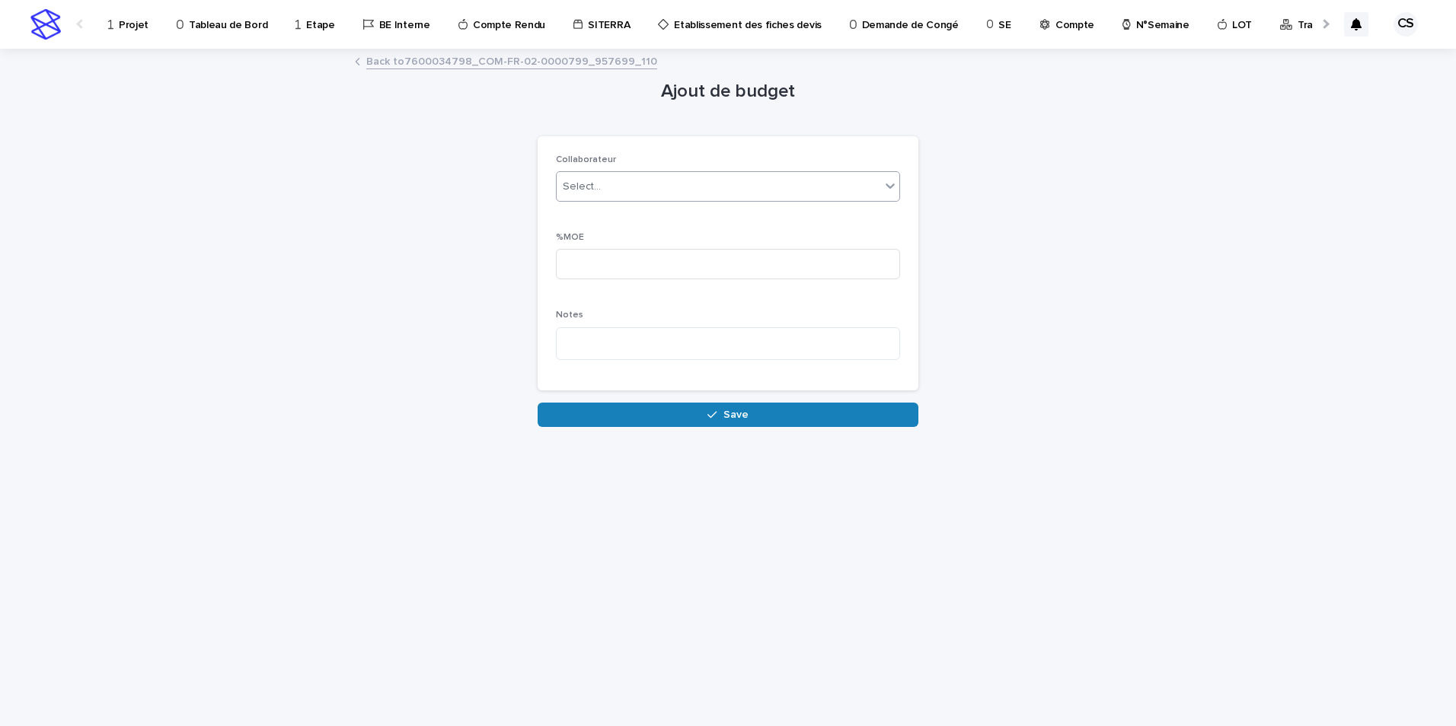
click at [603, 188] on div "Select..." at bounding box center [719, 186] width 324 height 25
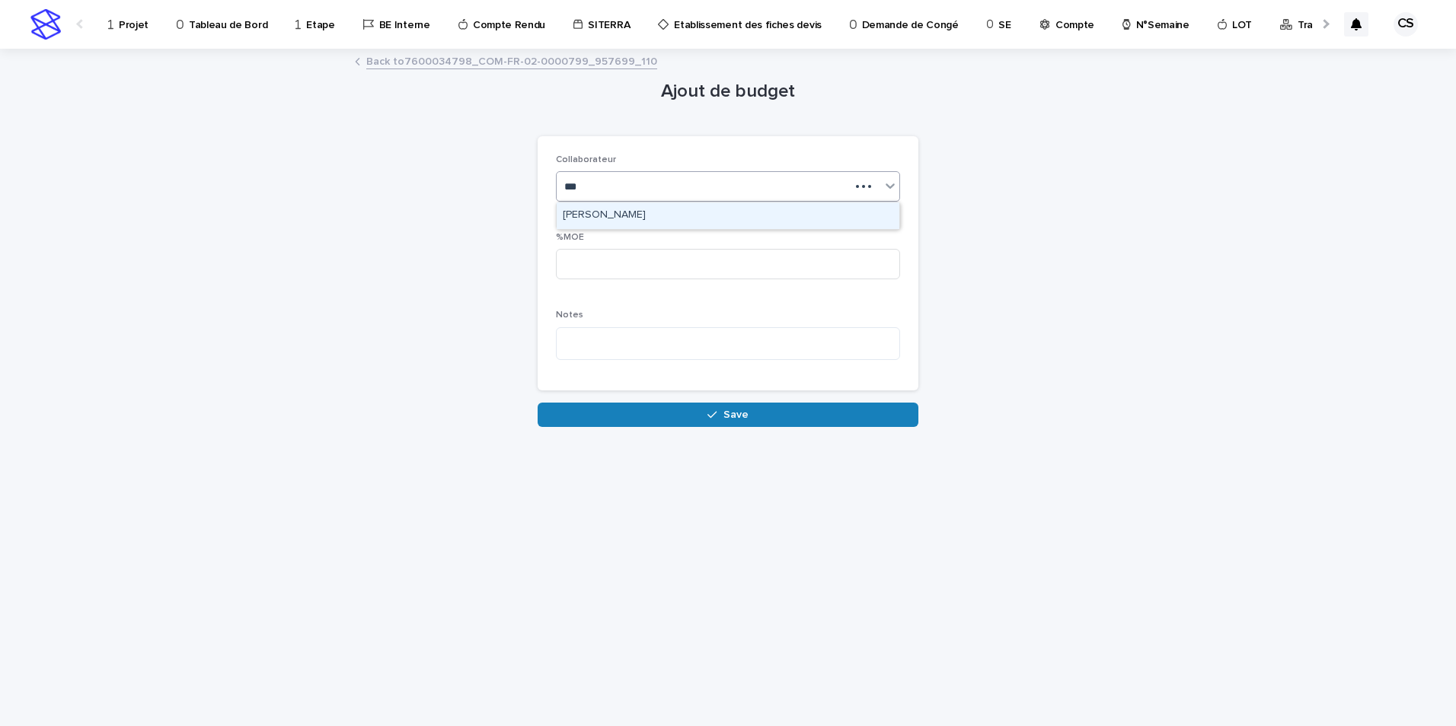
type input "****"
click at [607, 213] on div "[PERSON_NAME]" at bounding box center [728, 216] width 343 height 27
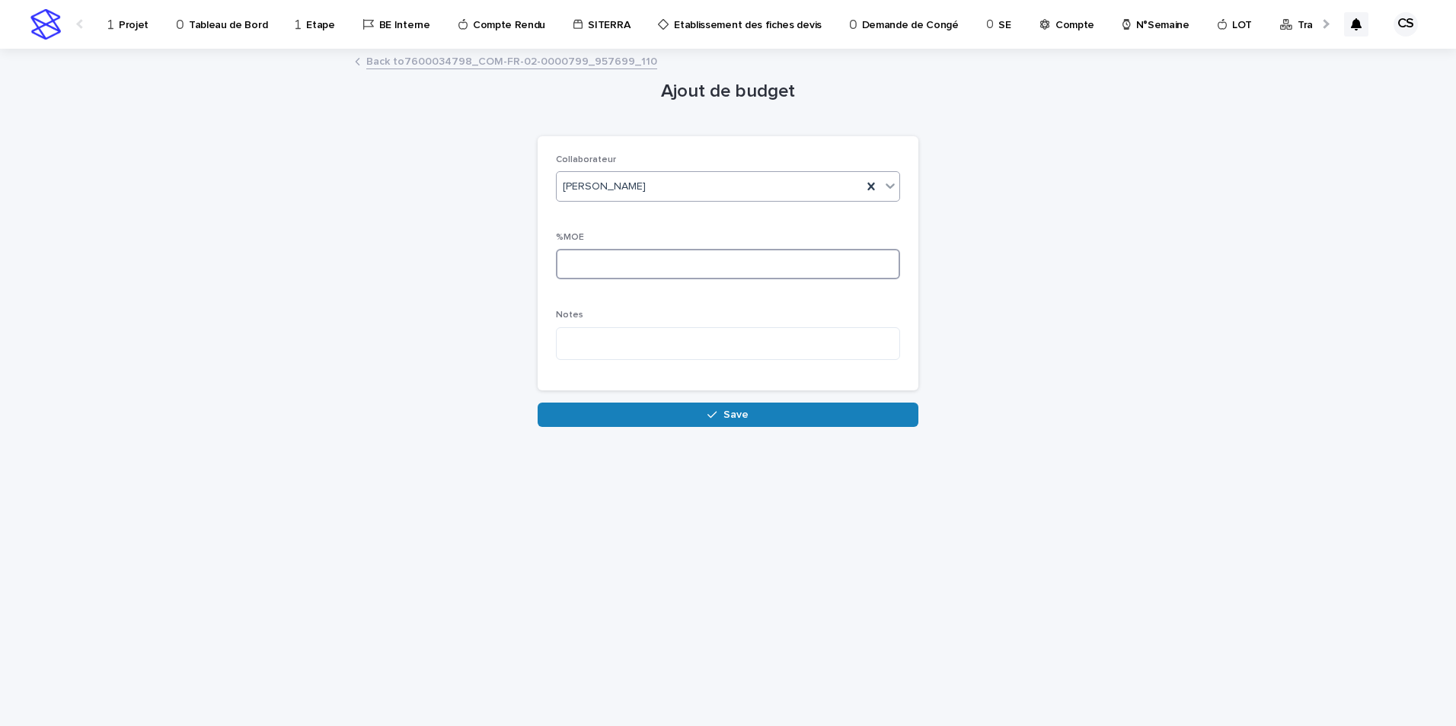
click at [611, 270] on input at bounding box center [728, 264] width 344 height 30
type input "***"
click at [593, 349] on textarea at bounding box center [728, 343] width 344 height 33
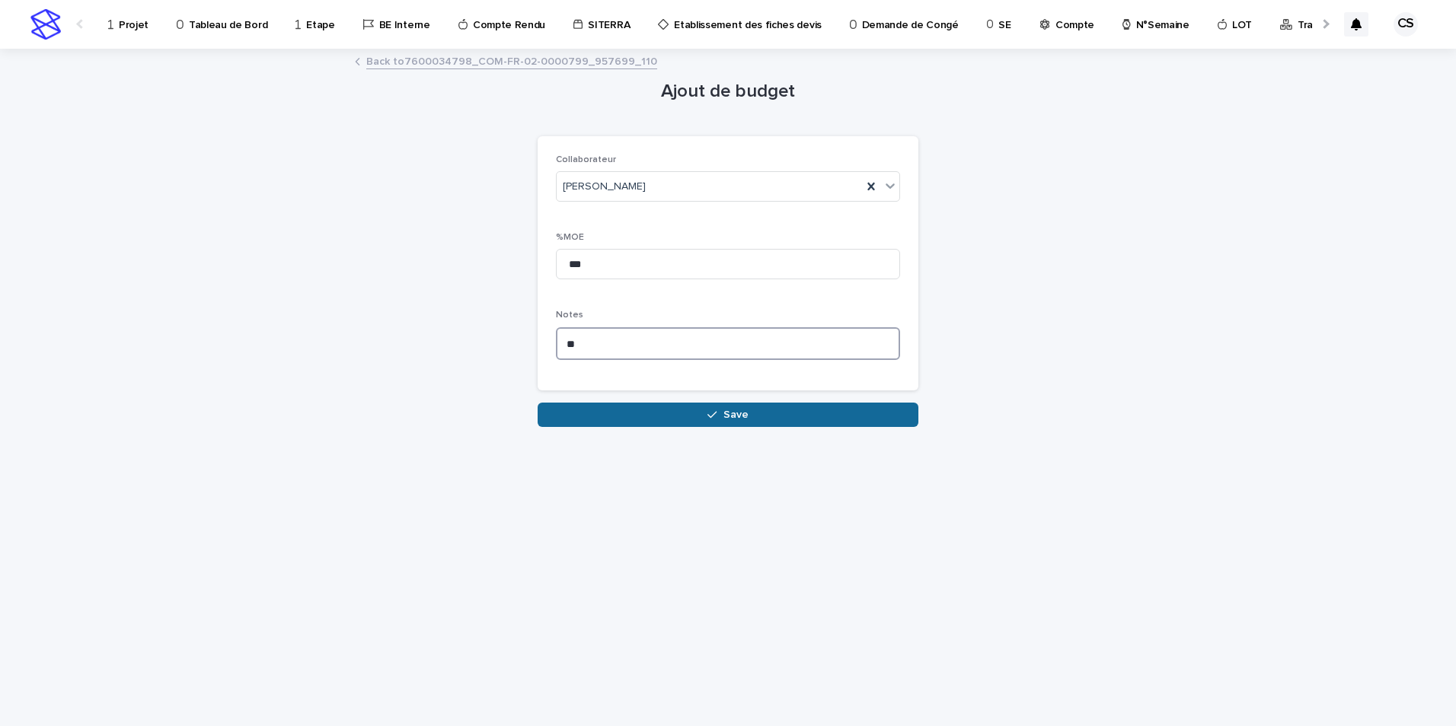
type textarea "**"
click at [726, 417] on span "Save" at bounding box center [735, 415] width 25 height 11
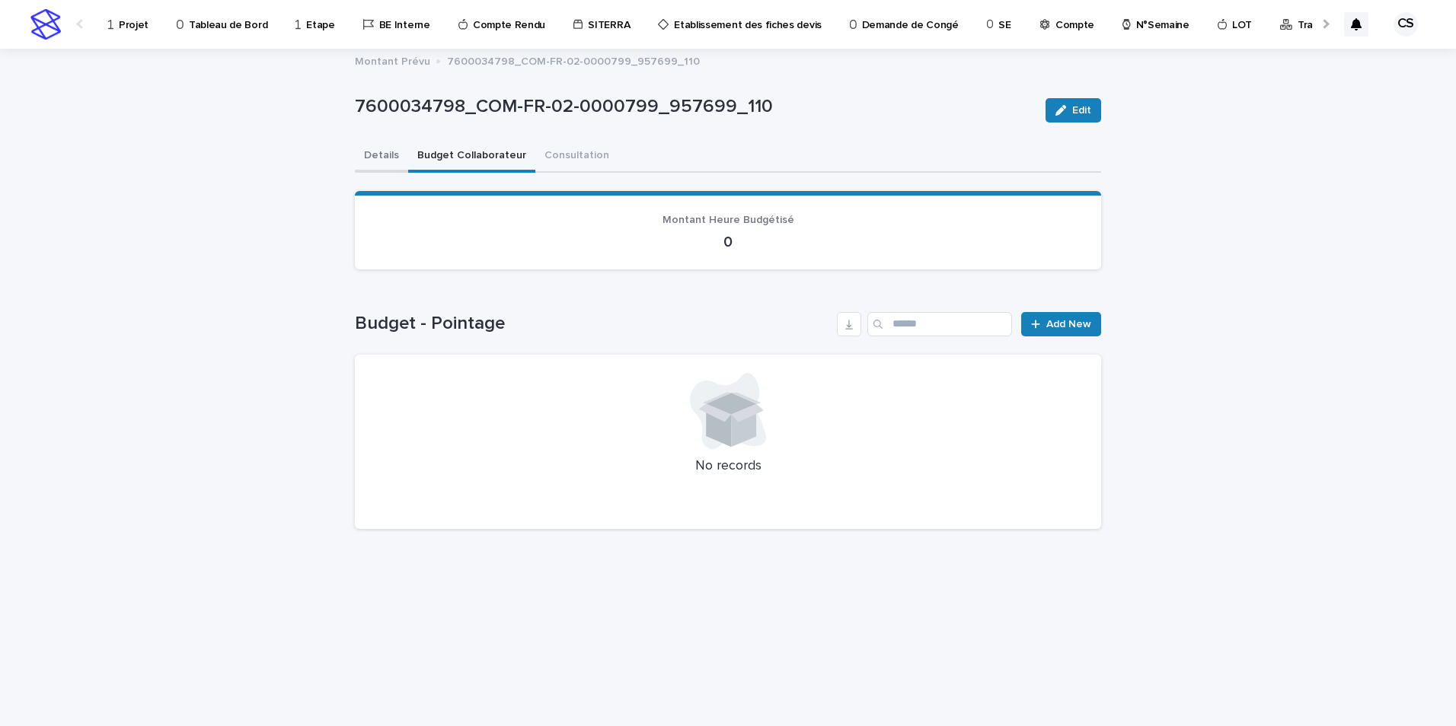
click at [389, 154] on button "Details" at bounding box center [381, 157] width 53 height 32
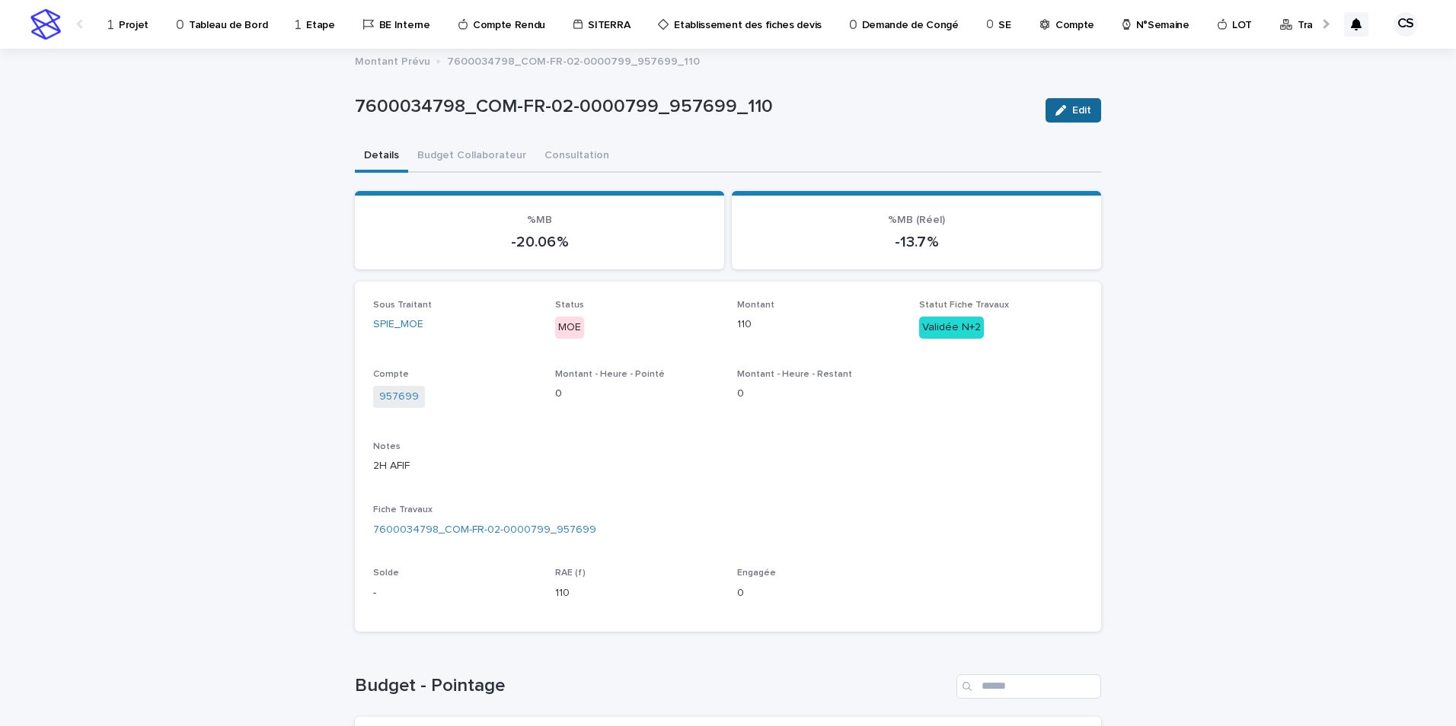
click at [1086, 100] on button "Edit" at bounding box center [1073, 110] width 56 height 24
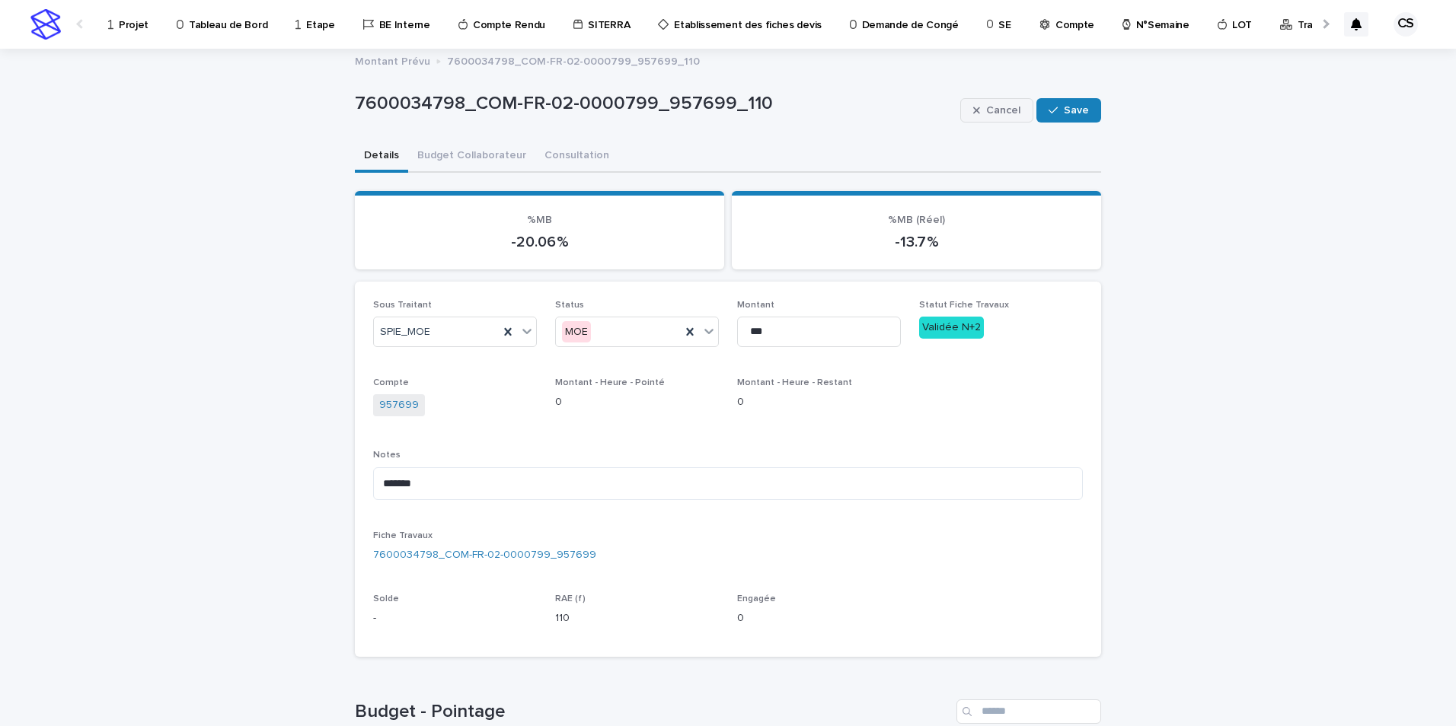
click at [1007, 115] on span "Cancel" at bounding box center [1003, 110] width 34 height 11
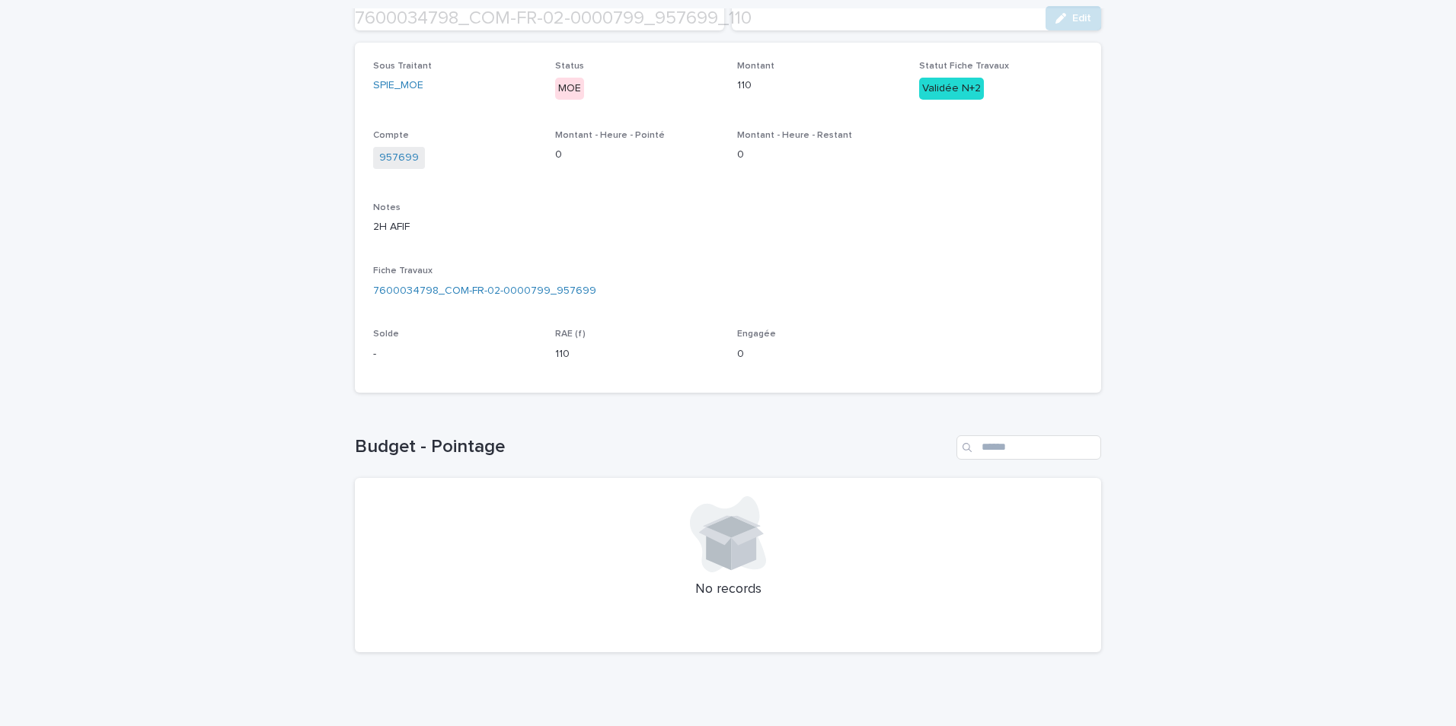
scroll to position [254, 0]
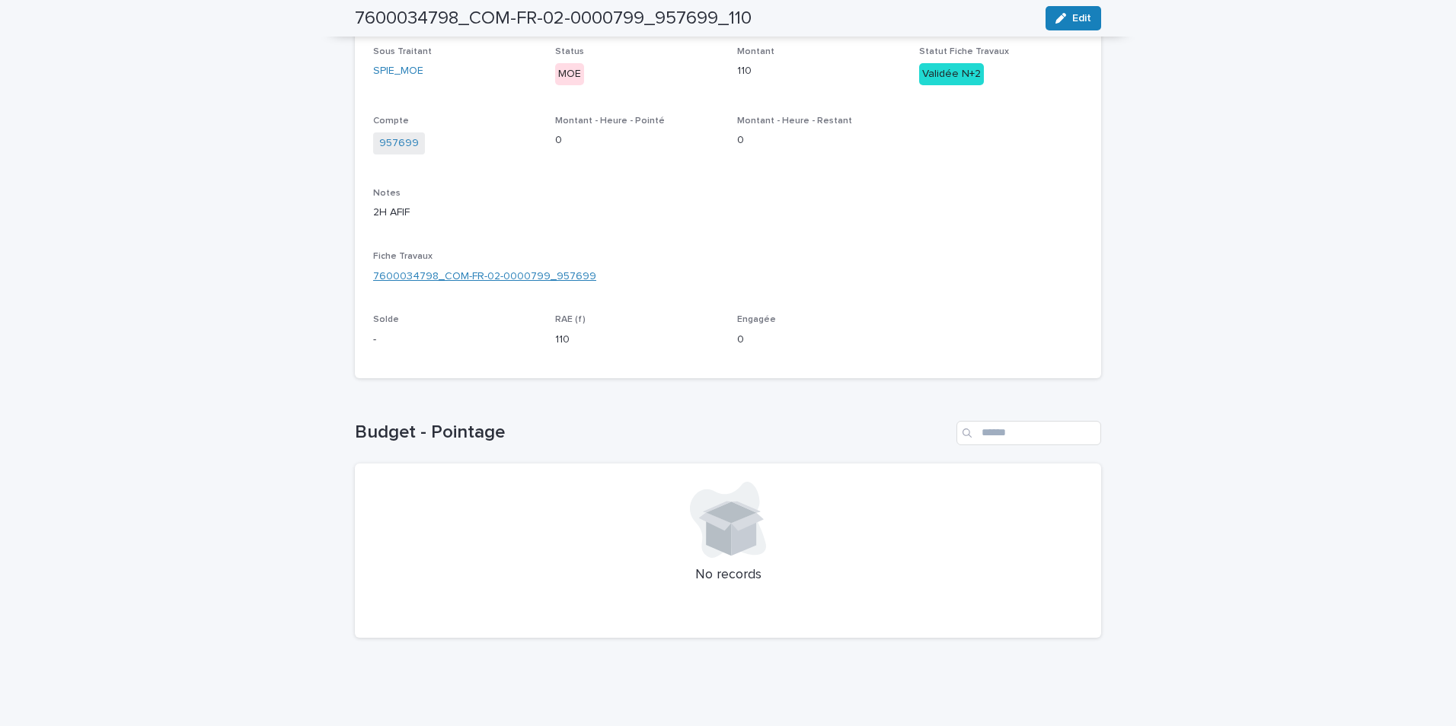
click at [470, 283] on link "7600034798_COM-FR-02-0000799_957699" at bounding box center [484, 277] width 223 height 16
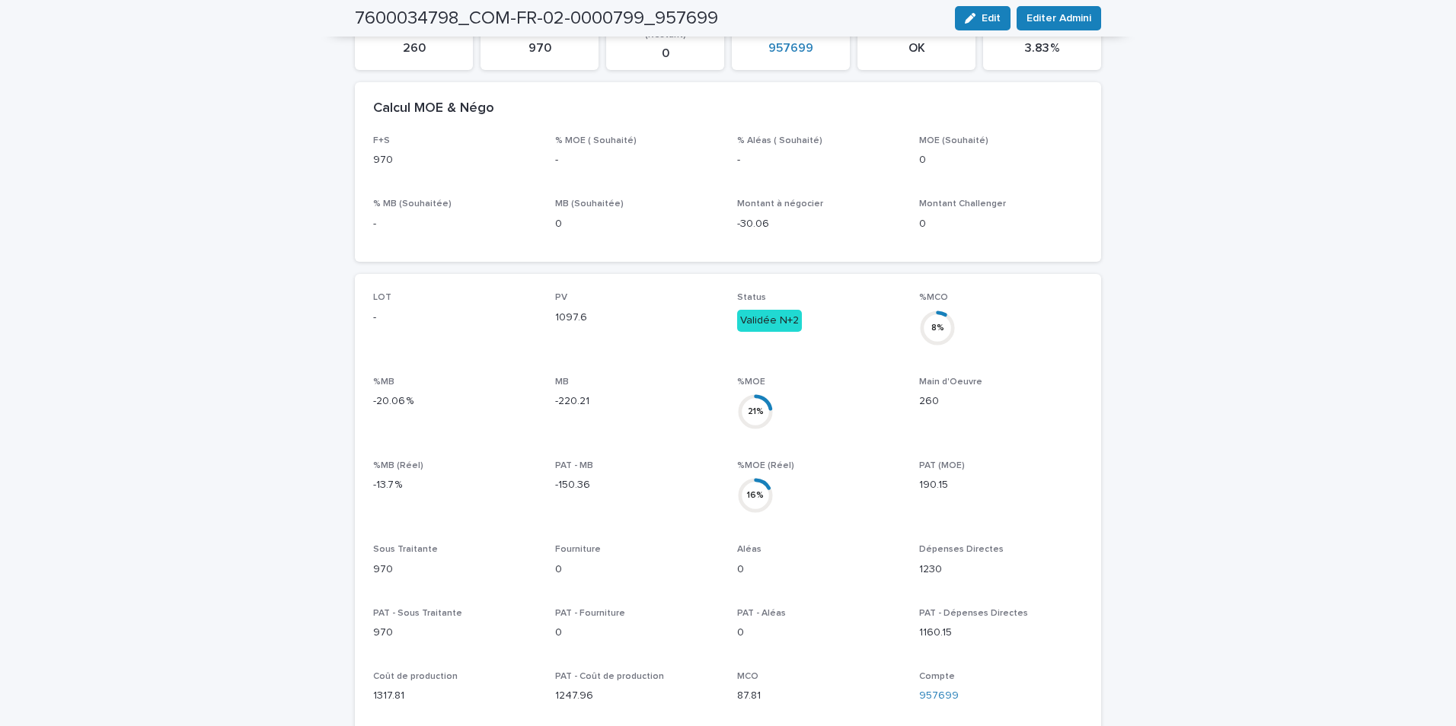
scroll to position [255, 0]
click at [1048, 18] on span "Editer Admini" at bounding box center [1058, 18] width 65 height 15
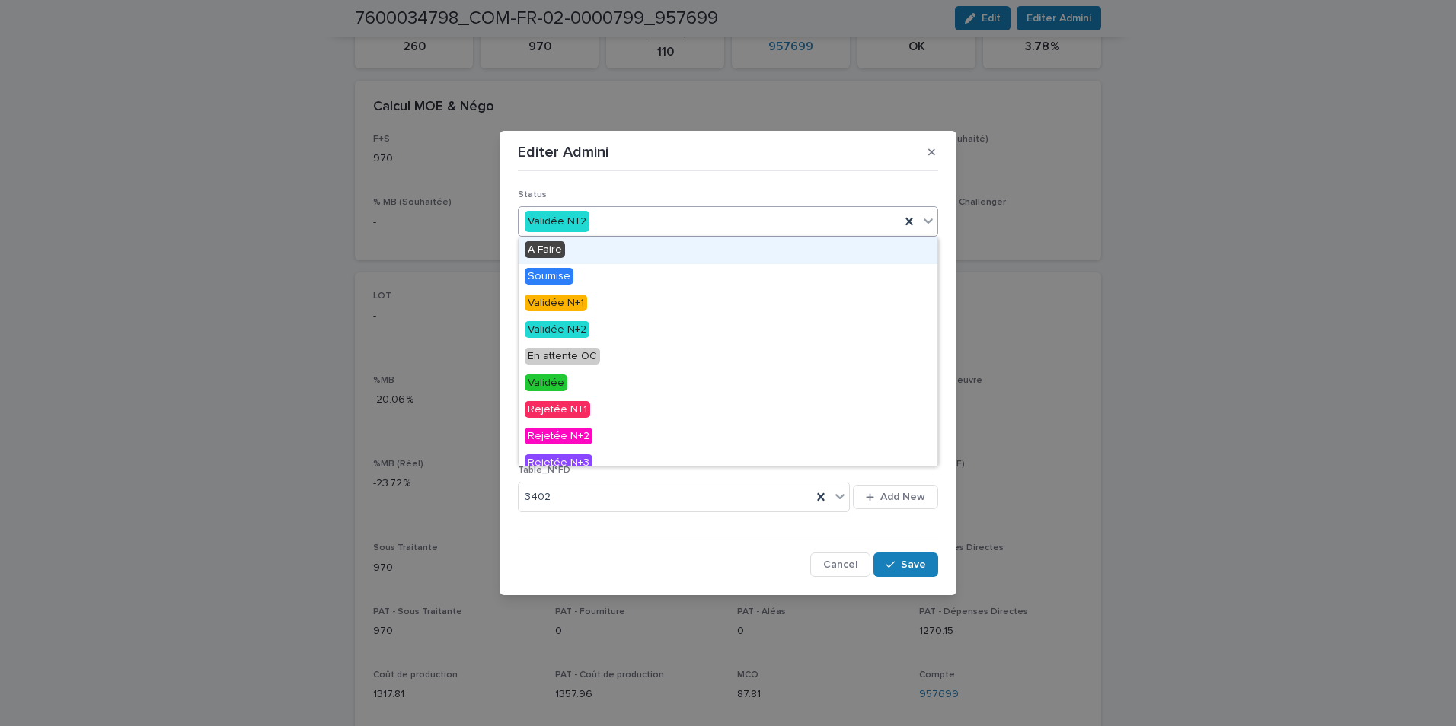
click at [614, 216] on div "Validée N+2" at bounding box center [708, 221] width 381 height 25
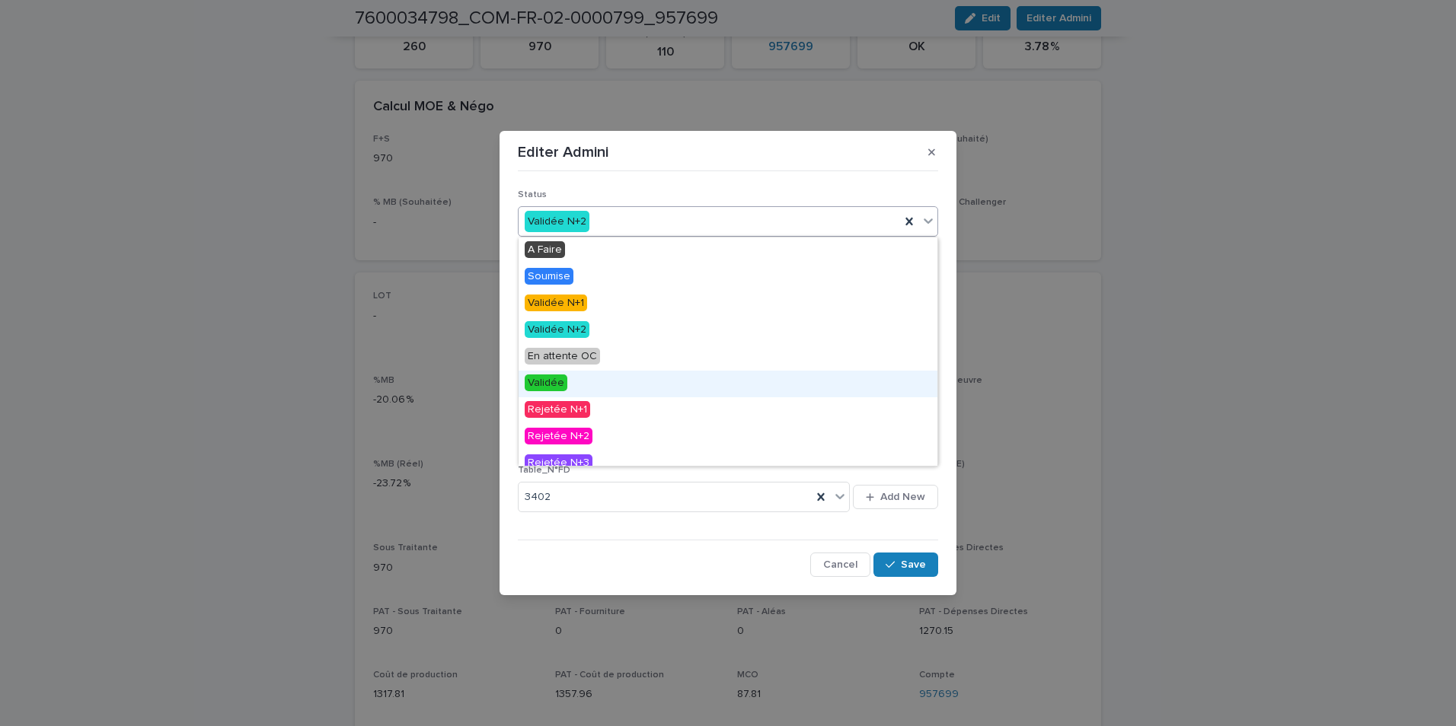
click at [554, 378] on span "Validée" at bounding box center [546, 383] width 43 height 17
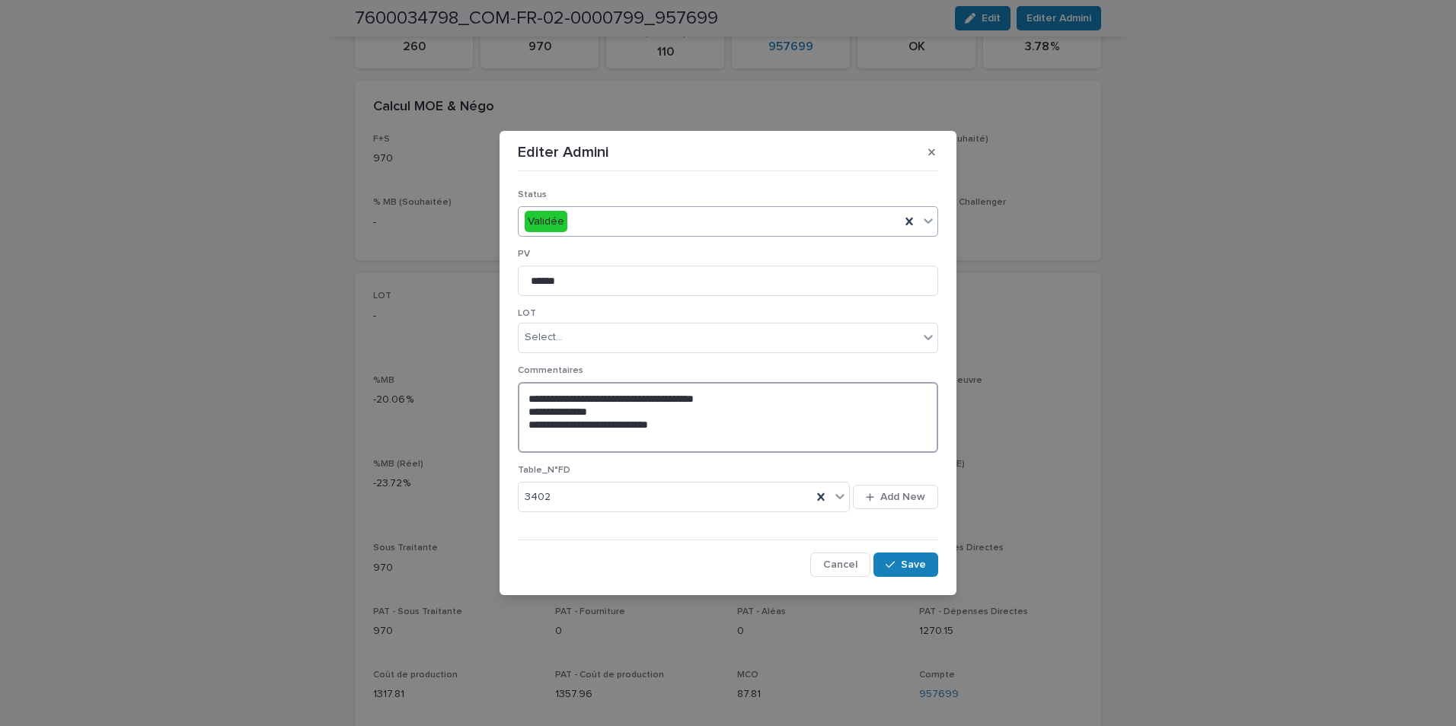
click at [528, 426] on textarea "**********" at bounding box center [728, 417] width 420 height 71
type textarea "**********"
click at [917, 572] on button "Save" at bounding box center [905, 565] width 65 height 24
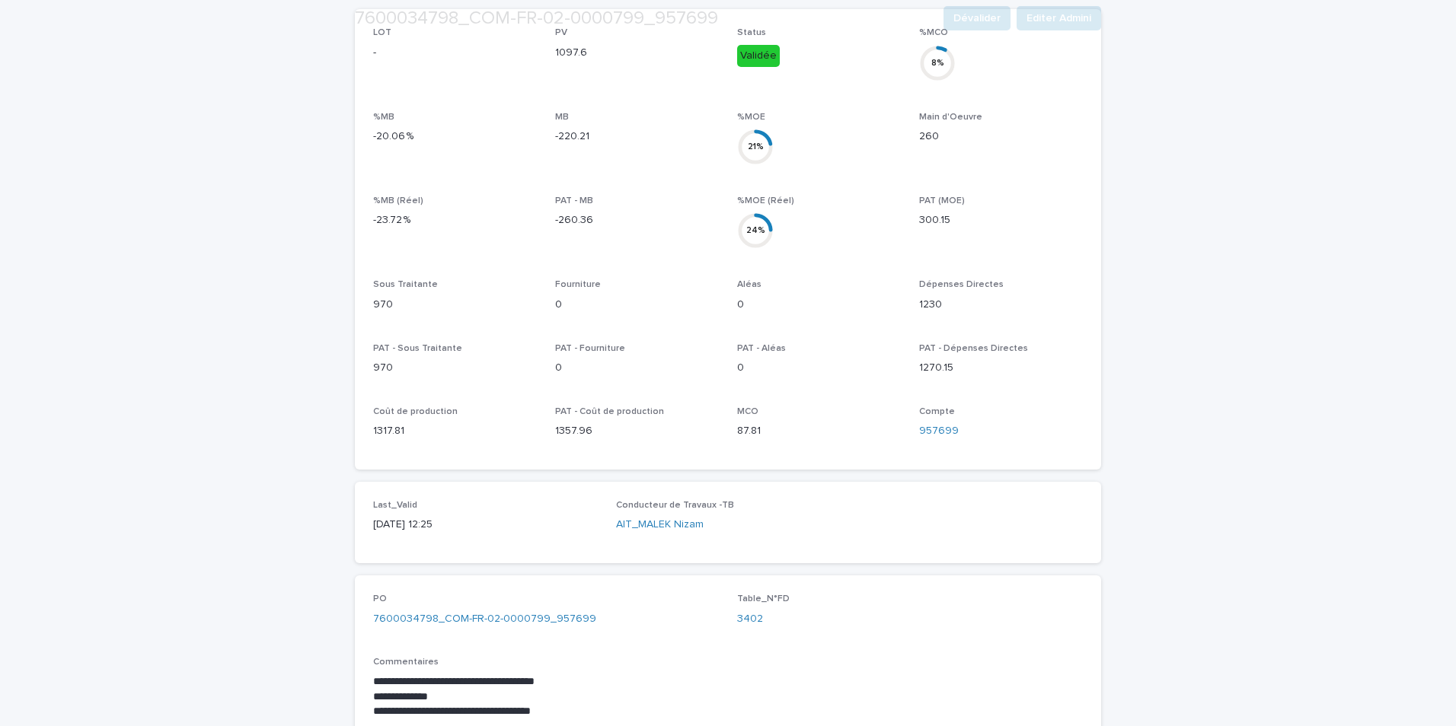
scroll to position [761, 0]
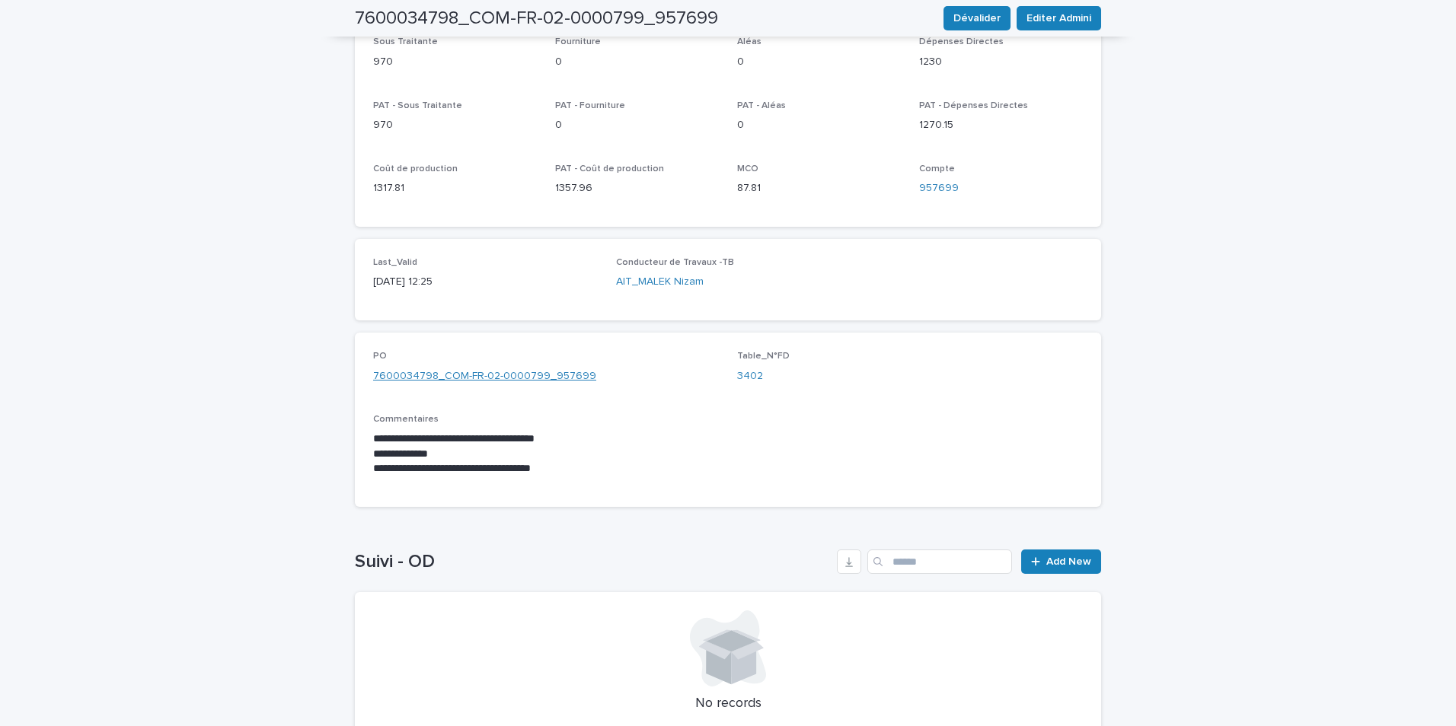
click at [478, 368] on link "7600034798_COM-FR-02-0000799_957699" at bounding box center [484, 376] width 223 height 16
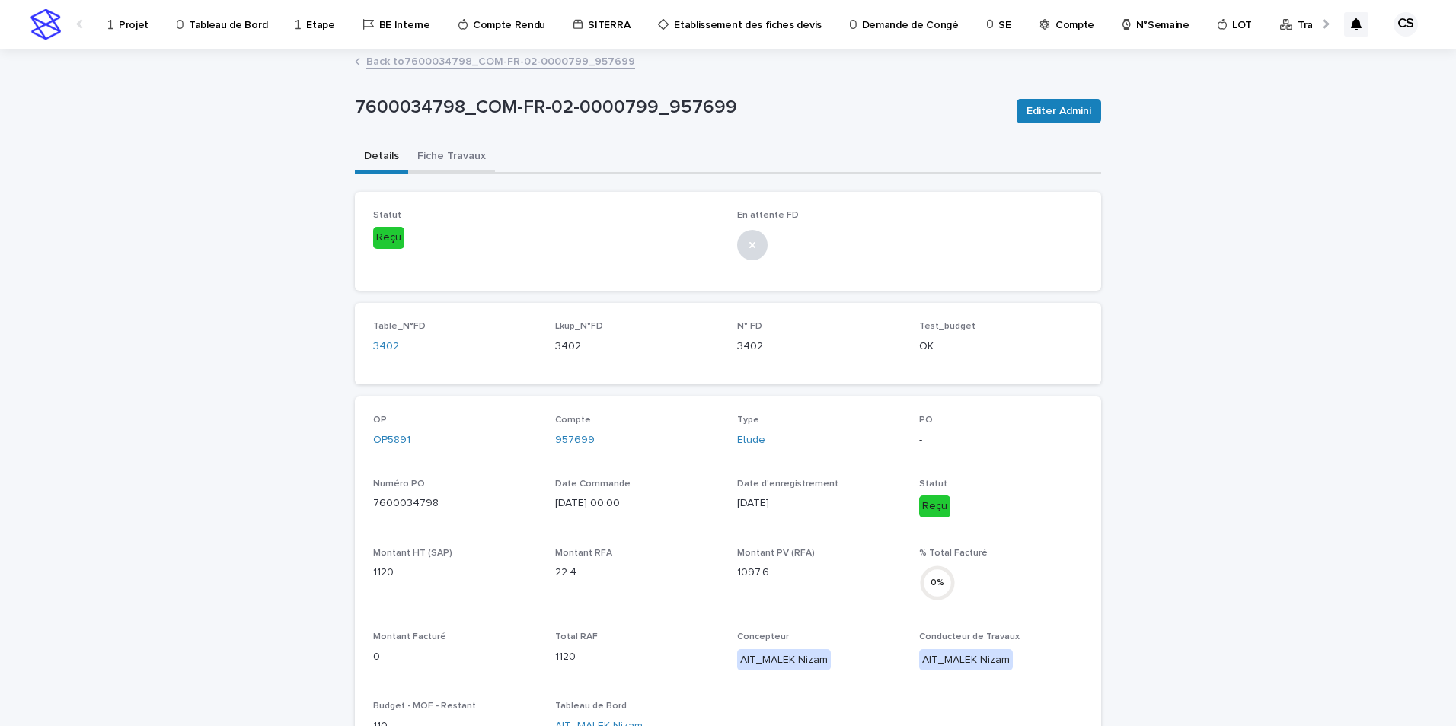
click at [450, 164] on button "Fiche Travaux" at bounding box center [451, 158] width 87 height 32
